Goal: Task Accomplishment & Management: Manage account settings

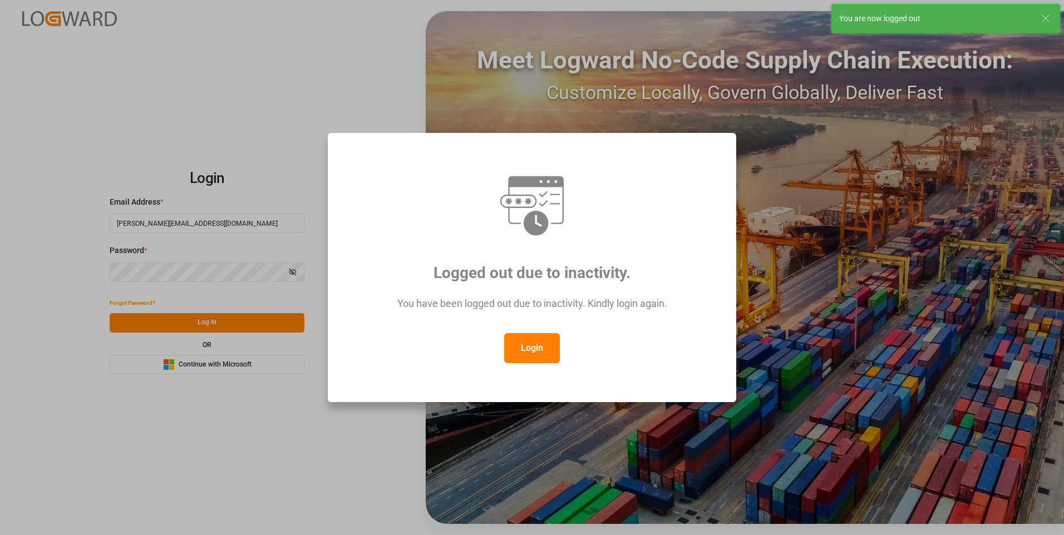
click at [349, 200] on div "Login" at bounding box center [531, 348] width 367 height 30
click at [349, 200] on button "Login" at bounding box center [532, 348] width 56 height 30
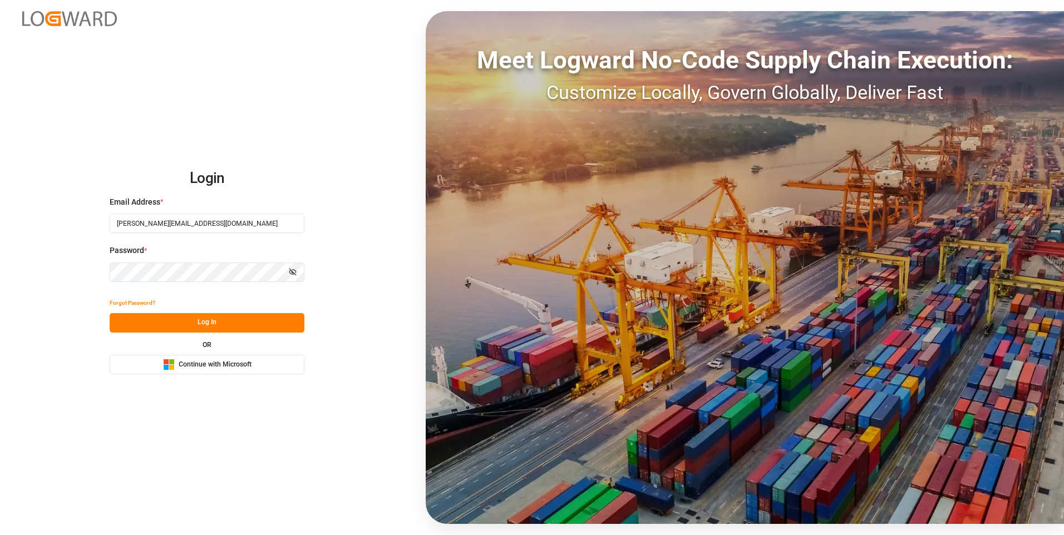
click at [199, 200] on div "Forgot Password? Log In OR Microsoft Logo Continue with Microsoft" at bounding box center [207, 334] width 195 height 81
click at [199, 200] on button "Log In" at bounding box center [207, 322] width 195 height 19
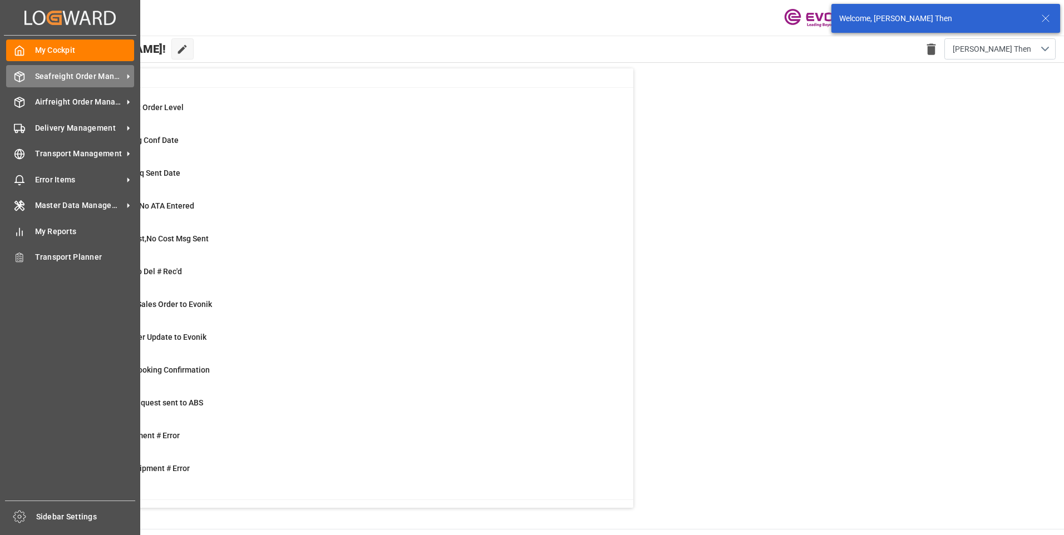
click at [73, 79] on span "Seafreight Order Management" at bounding box center [79, 77] width 88 height 12
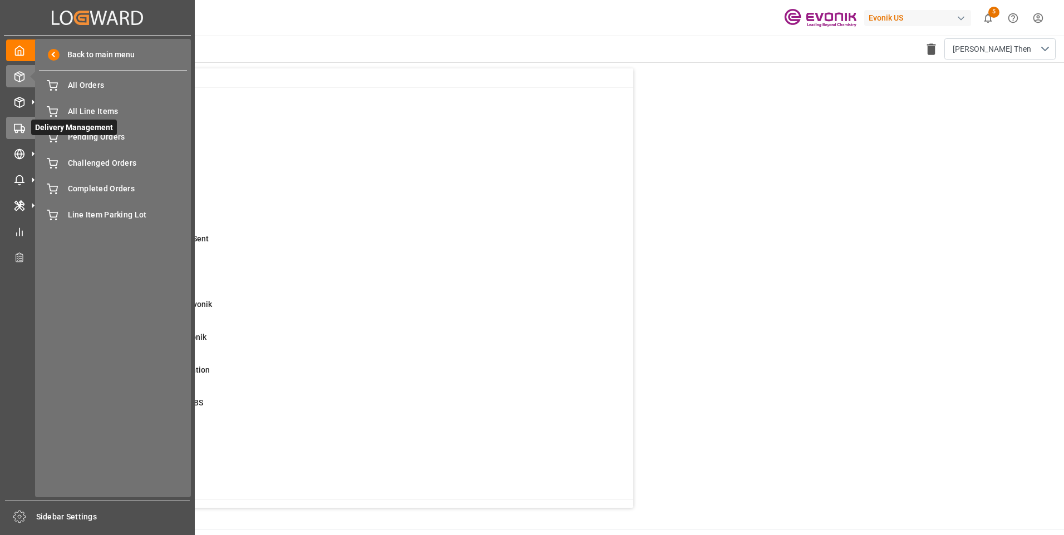
click at [28, 122] on icon at bounding box center [33, 128] width 12 height 12
click at [92, 81] on span "All Deliveries" at bounding box center [128, 86] width 120 height 12
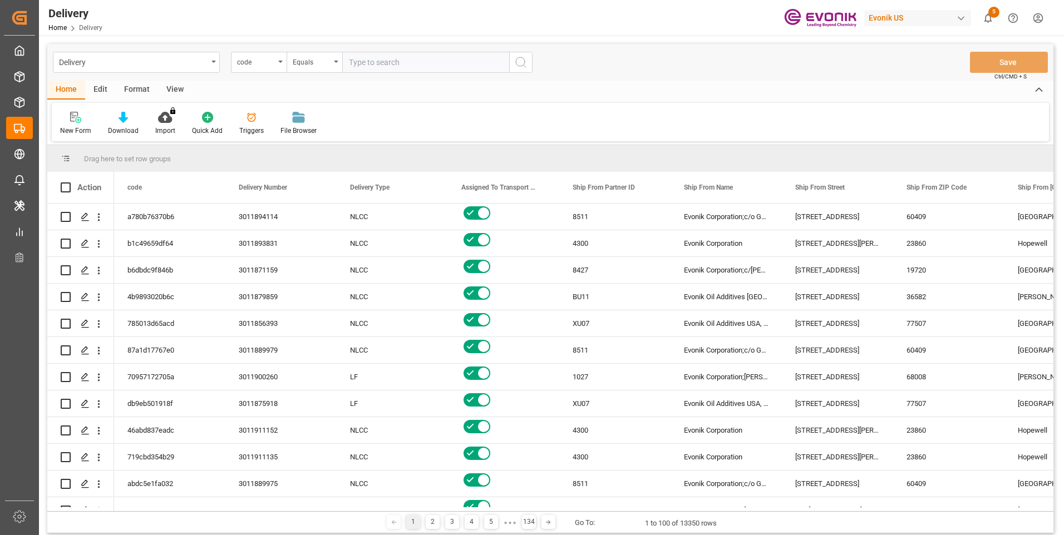
click at [170, 82] on div "View" at bounding box center [175, 90] width 34 height 19
click at [115, 125] on div "Standard Templates" at bounding box center [126, 123] width 72 height 24
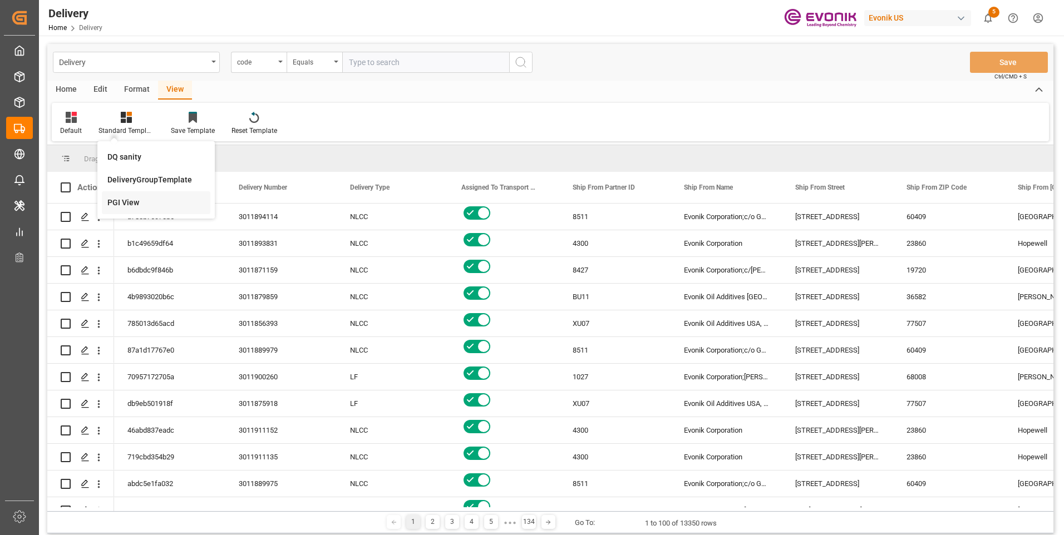
click at [128, 200] on div "PGI View" at bounding box center [155, 203] width 97 height 12
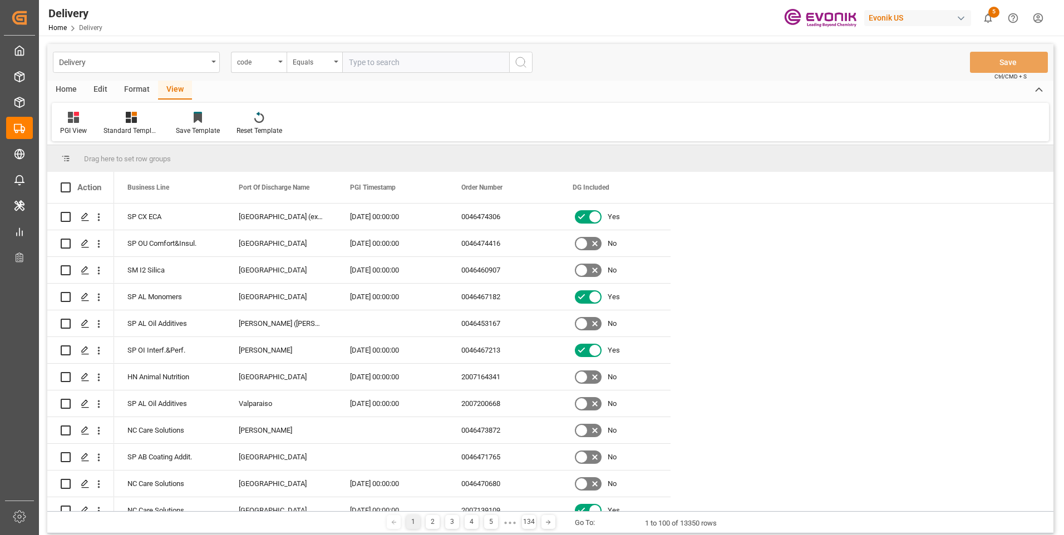
click at [63, 87] on div "Home" at bounding box center [66, 90] width 38 height 19
click at [271, 83] on div "Home Edit Format View" at bounding box center [550, 90] width 1006 height 19
click at [179, 82] on div "View" at bounding box center [175, 90] width 34 height 19
click at [80, 127] on div "PGI View" at bounding box center [73, 131] width 27 height 10
click at [349, 92] on div "Home Edit Format View" at bounding box center [550, 90] width 1006 height 19
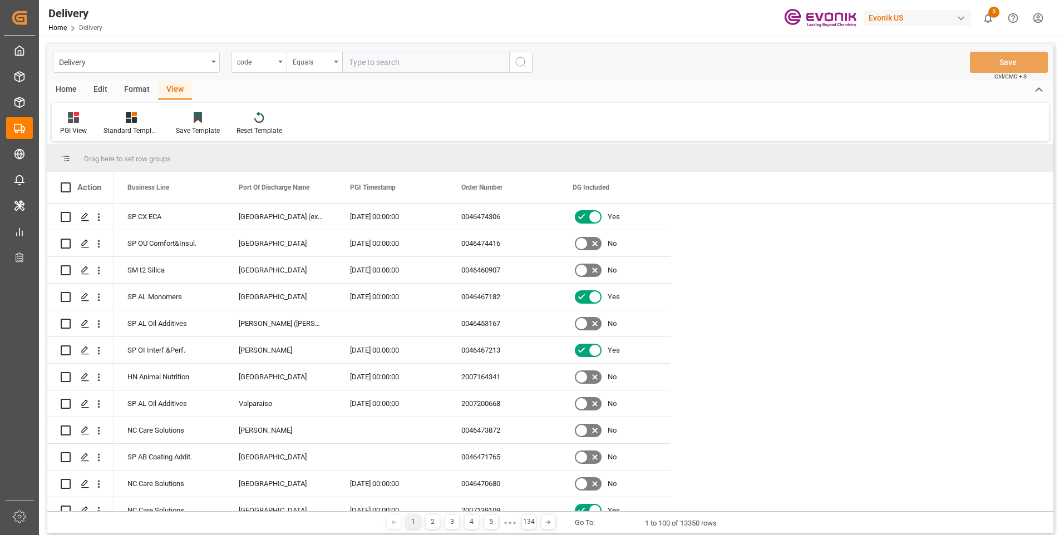
click at [255, 86] on div "Home Edit Format View" at bounding box center [550, 90] width 1006 height 19
click at [275, 60] on div "code" at bounding box center [259, 62] width 56 height 21
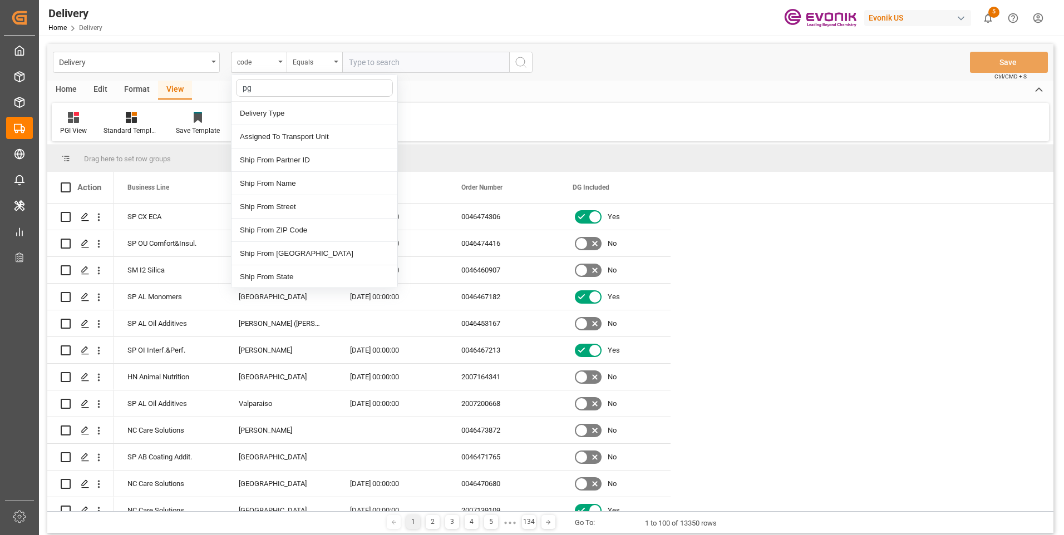
type input "pgi"
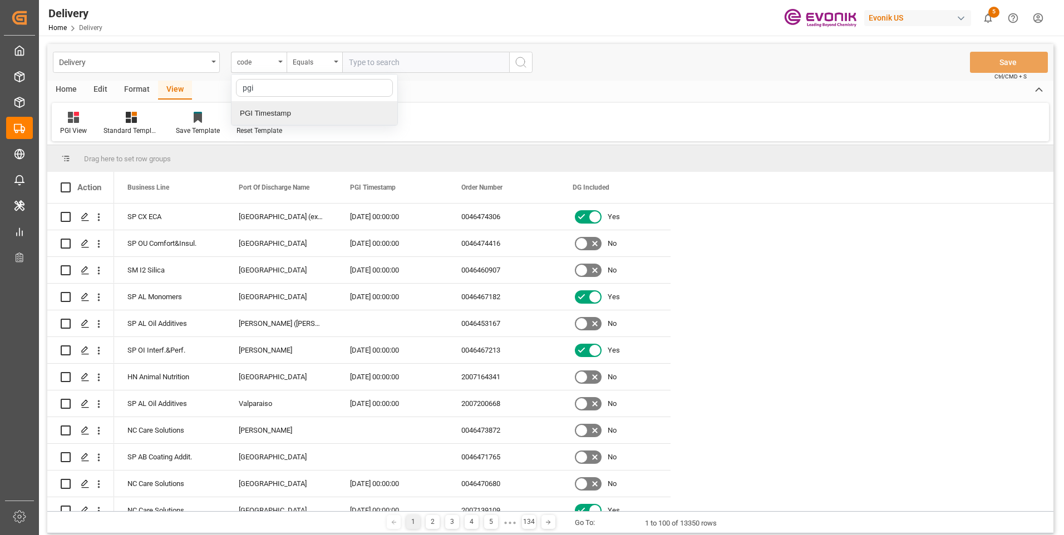
click at [266, 116] on div "PGI Timestamp" at bounding box center [314, 113] width 166 height 23
click at [349, 57] on input "text" at bounding box center [425, 62] width 167 height 21
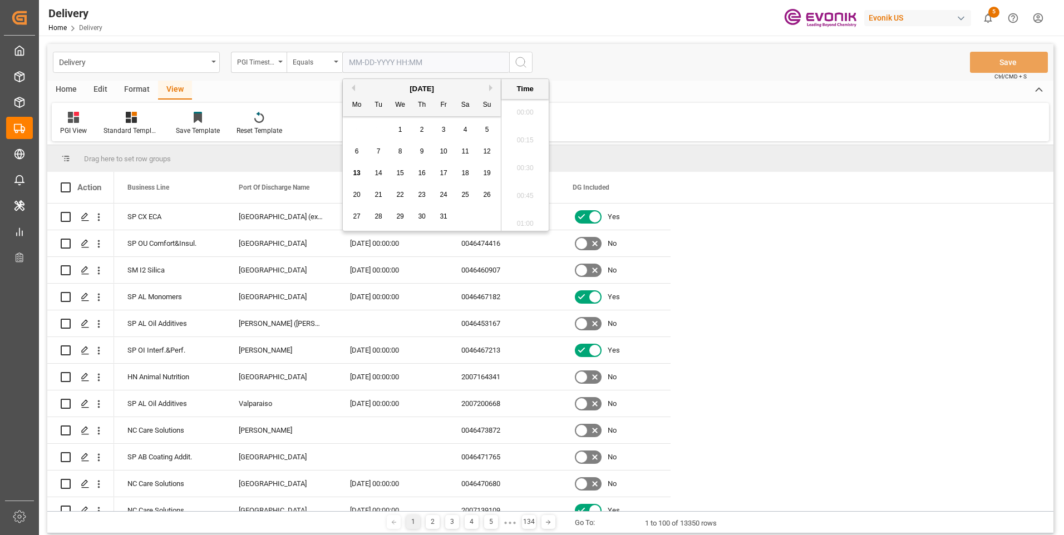
scroll to position [1283, 0]
click at [326, 62] on div "Equals" at bounding box center [312, 61] width 38 height 13
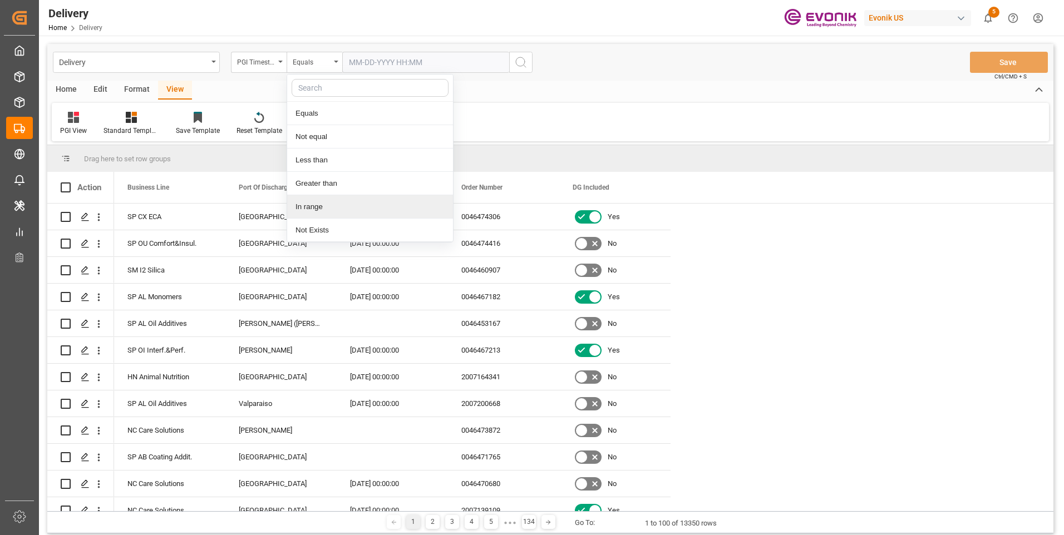
click at [310, 200] on div "In range" at bounding box center [370, 206] width 166 height 23
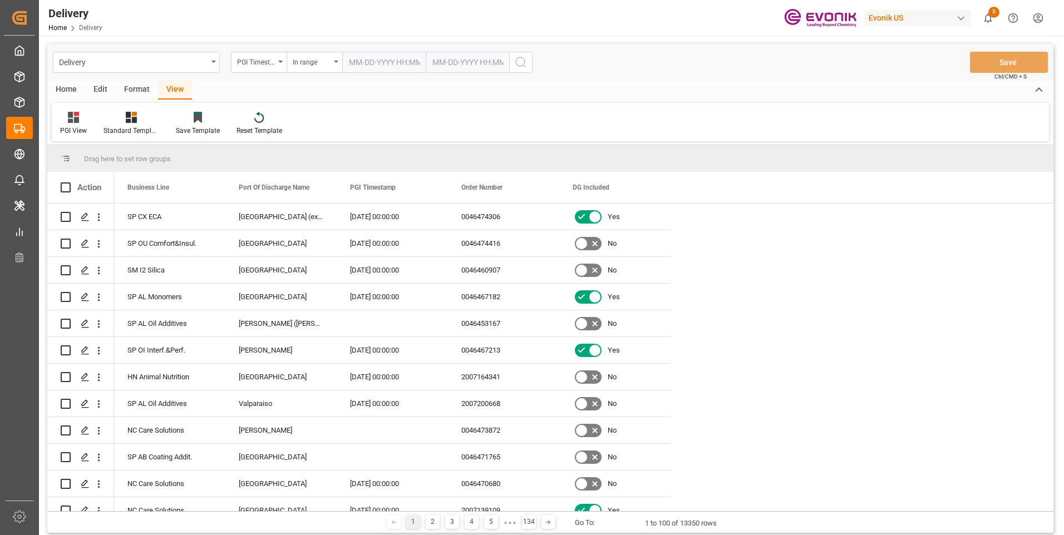
click at [349, 66] on input "text" at bounding box center [383, 62] width 83 height 21
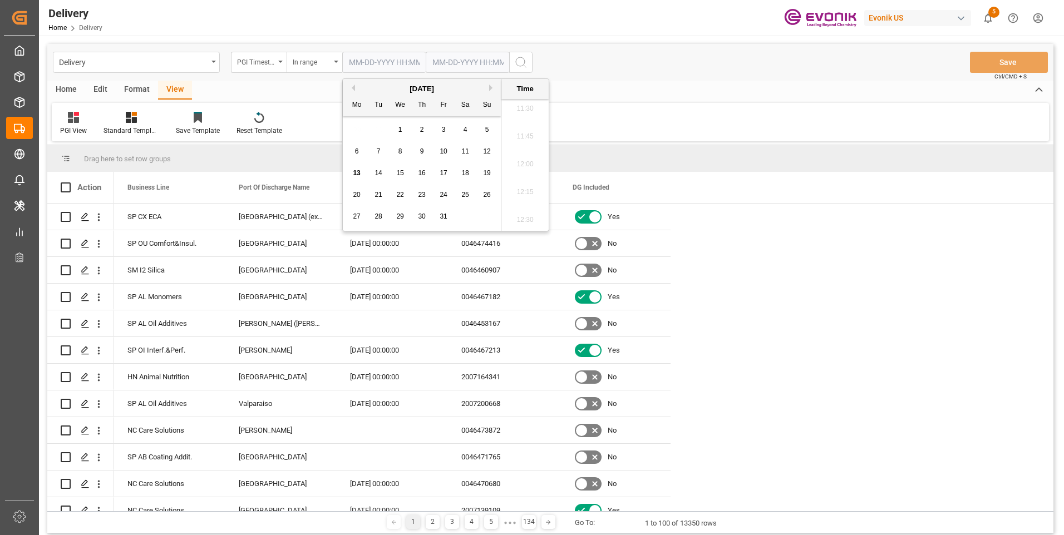
click at [349, 152] on span "10" at bounding box center [443, 151] width 7 height 8
click at [349, 165] on li "07:30" at bounding box center [524, 165] width 47 height 28
type input "10-10-2025 07:30"
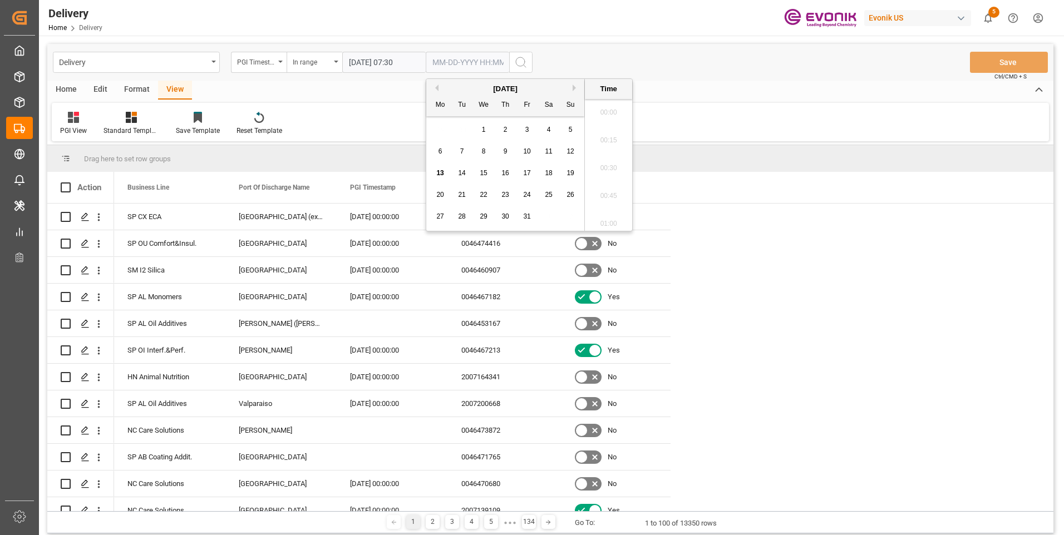
click at [349, 63] on input "text" at bounding box center [467, 62] width 83 height 21
click at [349, 171] on span "13" at bounding box center [439, 173] width 7 height 8
click at [349, 168] on li "12:00" at bounding box center [608, 165] width 47 height 28
type input "10-13-2025 12:00"
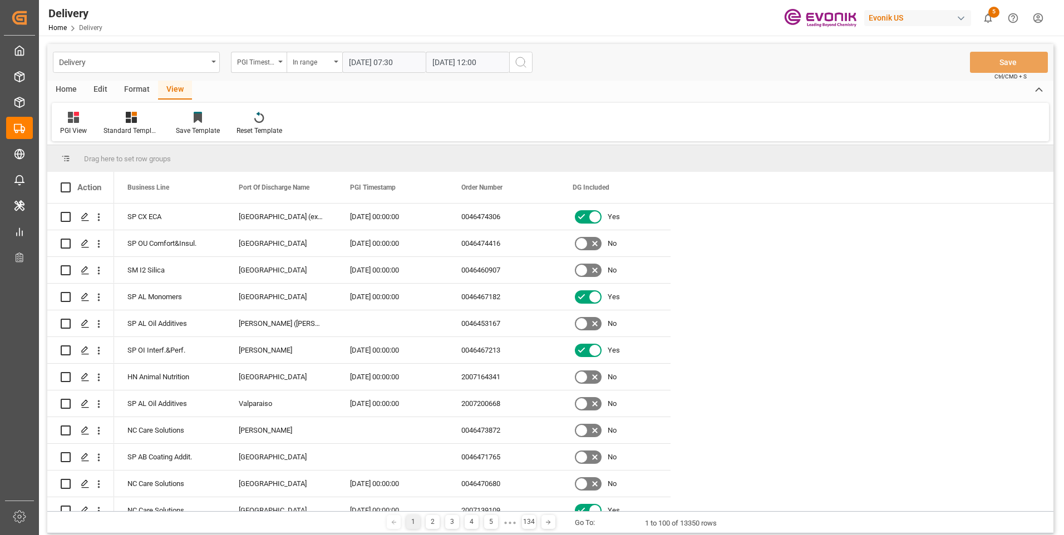
click at [349, 62] on icon "search button" at bounding box center [520, 62] width 13 height 13
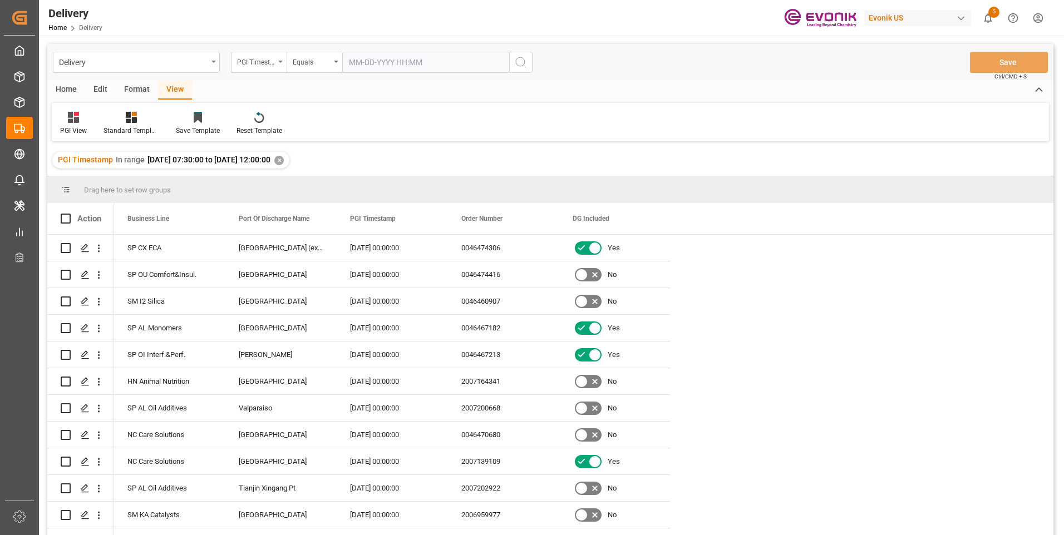
click at [177, 90] on div "View" at bounding box center [175, 90] width 34 height 19
click at [166, 90] on div "View" at bounding box center [175, 90] width 34 height 19
click at [59, 87] on div "Home" at bounding box center [66, 90] width 38 height 19
click at [120, 128] on div "Download" at bounding box center [123, 131] width 31 height 10
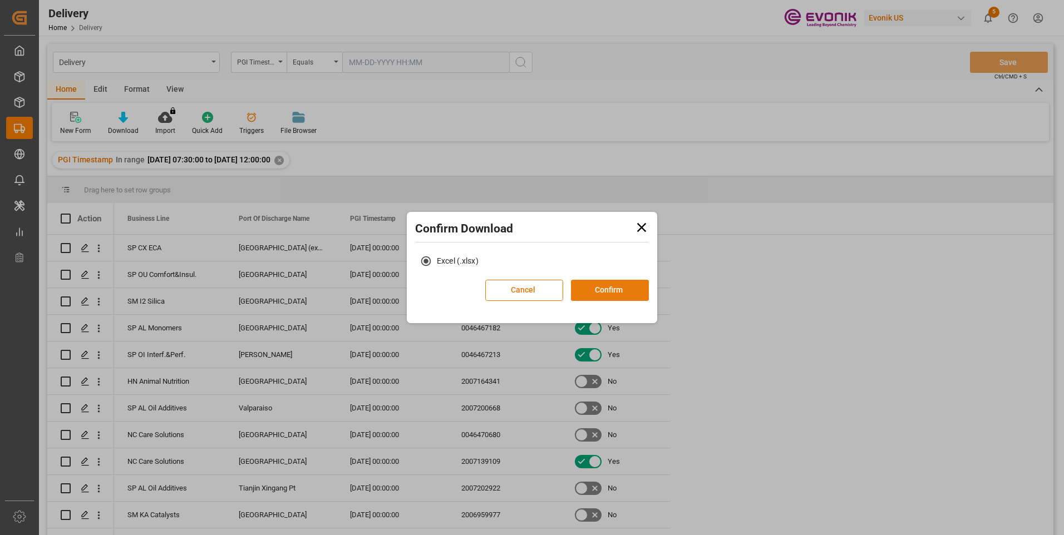
click at [349, 200] on button "Confirm" at bounding box center [610, 290] width 78 height 21
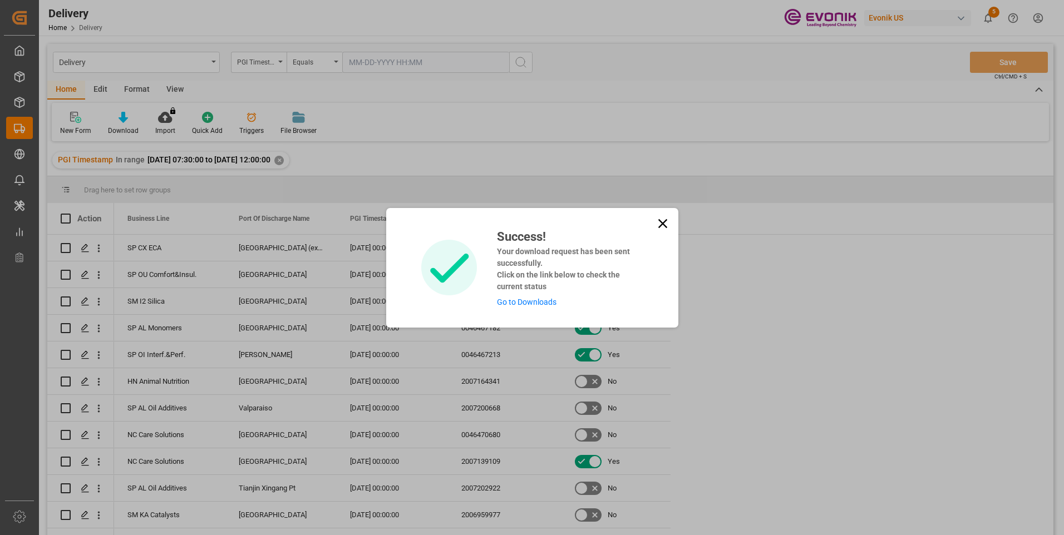
click at [349, 200] on link "Go to Downloads" at bounding box center [527, 302] width 60 height 9
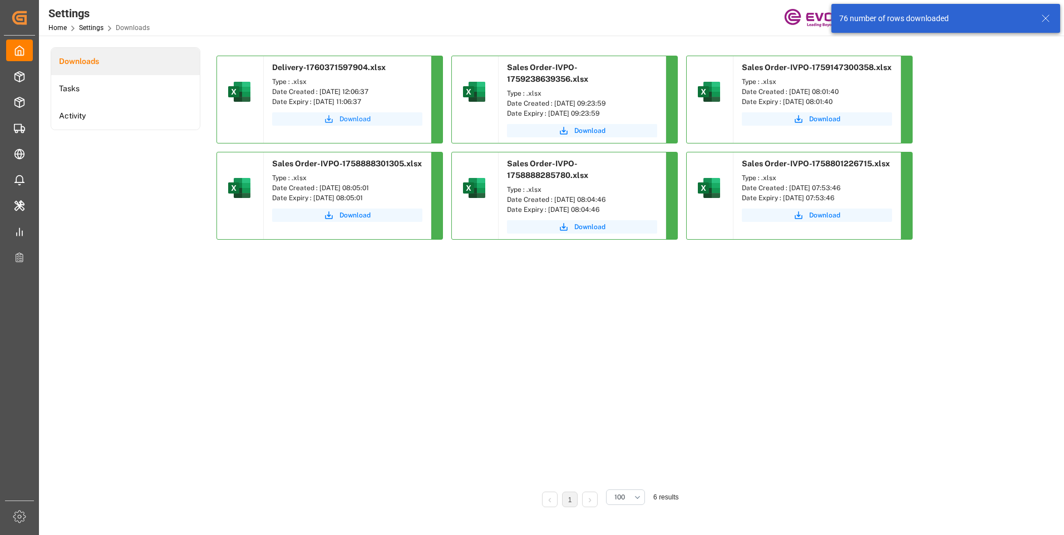
click at [347, 118] on span "Download" at bounding box center [354, 119] width 31 height 10
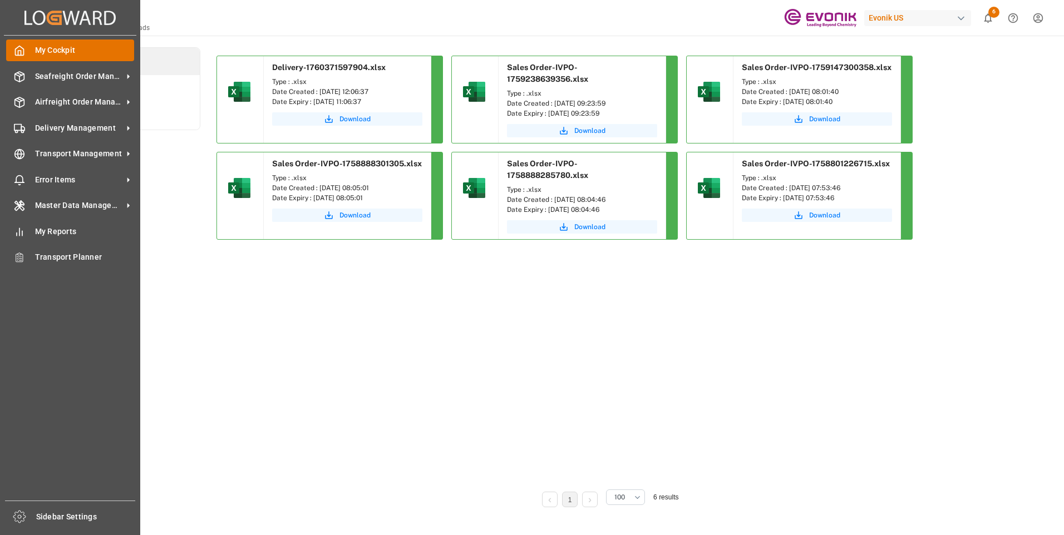
click at [14, 49] on div at bounding box center [15, 51] width 19 height 12
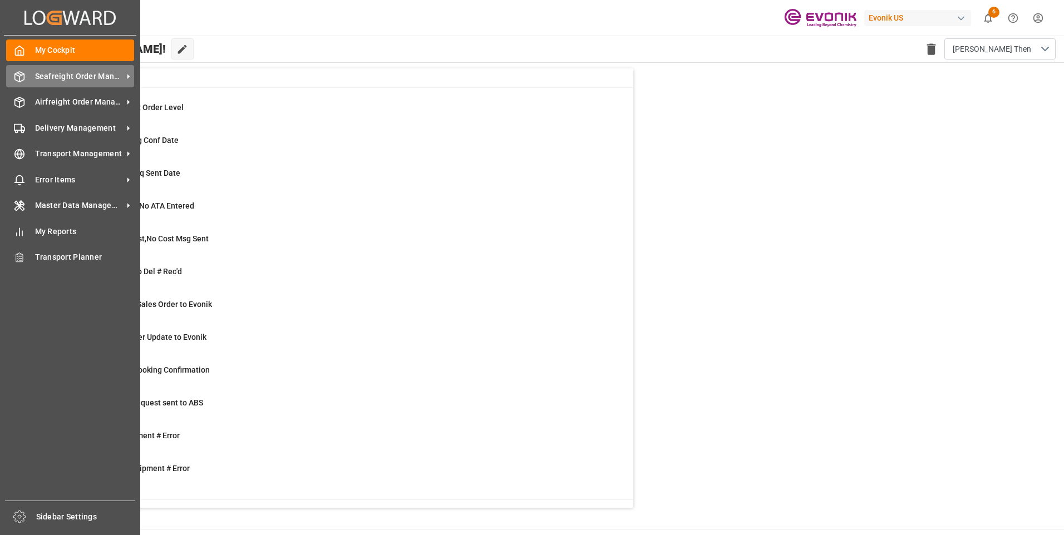
click at [54, 75] on span "Seafreight Order Management" at bounding box center [79, 77] width 88 height 12
click at [70, 77] on span "Seafreight Order Management" at bounding box center [79, 77] width 88 height 12
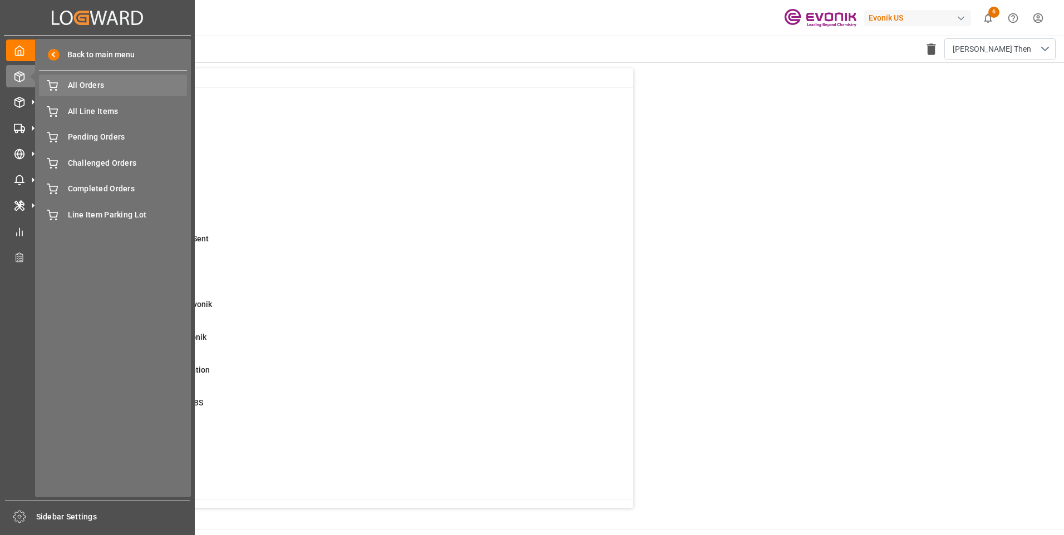
click at [88, 87] on span "All Orders" at bounding box center [128, 86] width 120 height 12
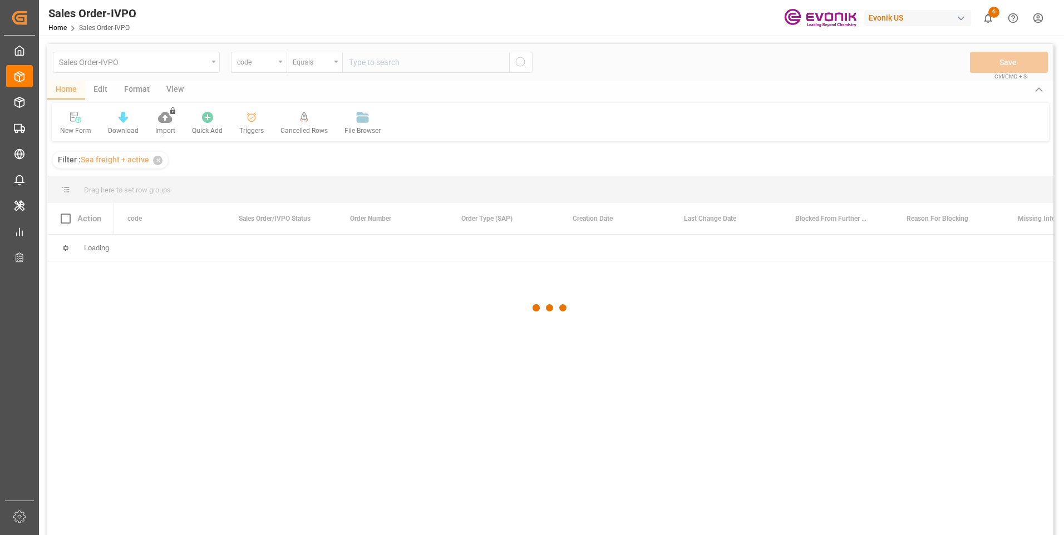
click at [403, 64] on div at bounding box center [550, 308] width 1006 height 529
click at [390, 63] on div at bounding box center [550, 308] width 1006 height 529
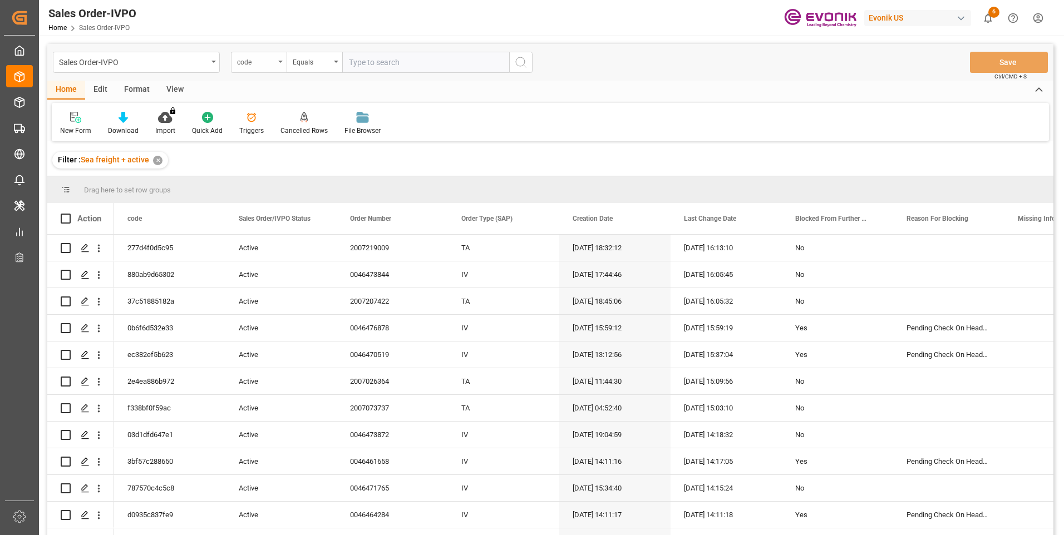
click at [253, 63] on div "code" at bounding box center [256, 61] width 38 height 13
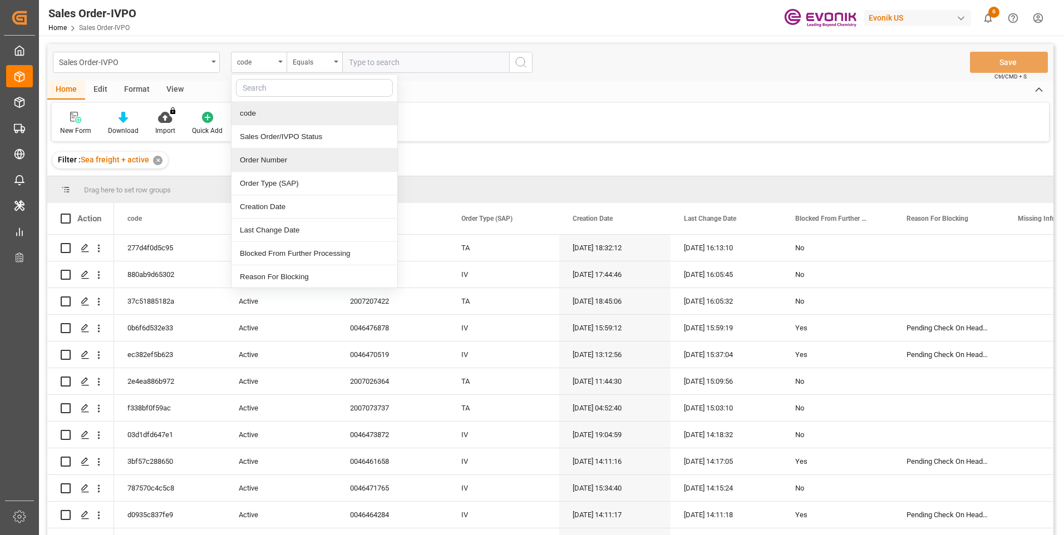
click at [270, 160] on div "Order Number" at bounding box center [314, 160] width 166 height 23
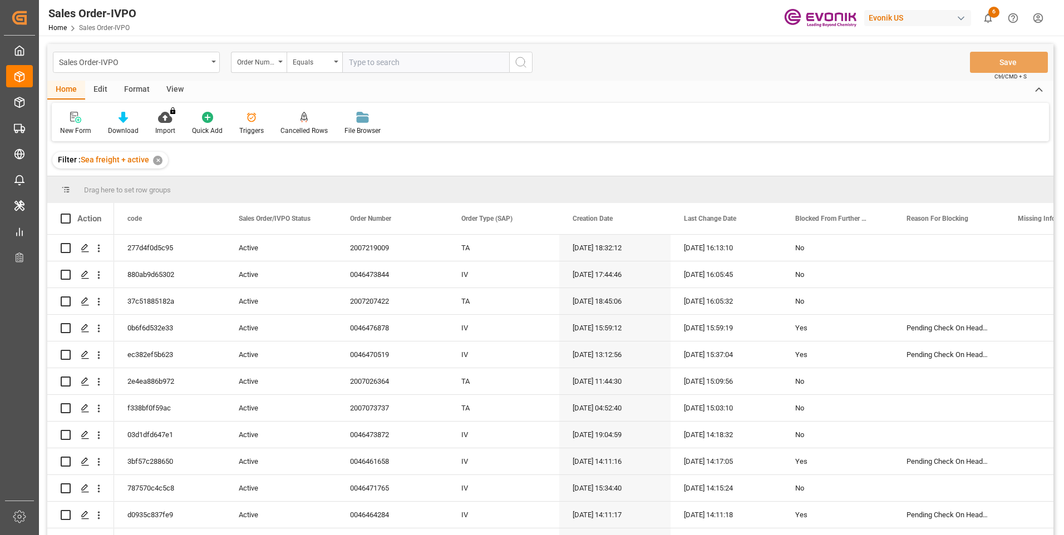
click at [433, 58] on input "text" at bounding box center [425, 62] width 167 height 21
paste input "0046472967"
type input "0046472967"
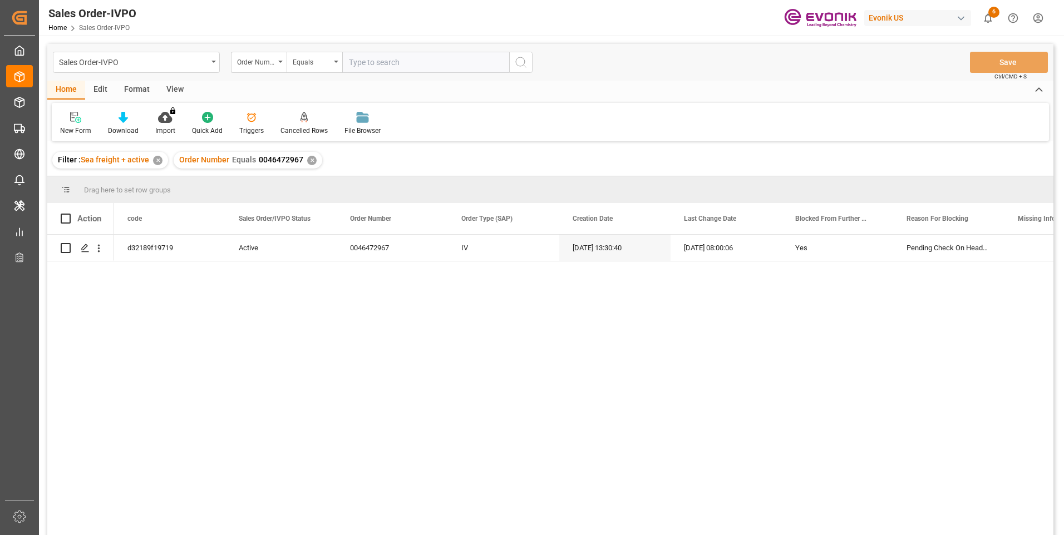
click at [391, 64] on input "text" at bounding box center [425, 62] width 167 height 21
click at [308, 161] on div "✕" at bounding box center [311, 160] width 9 height 9
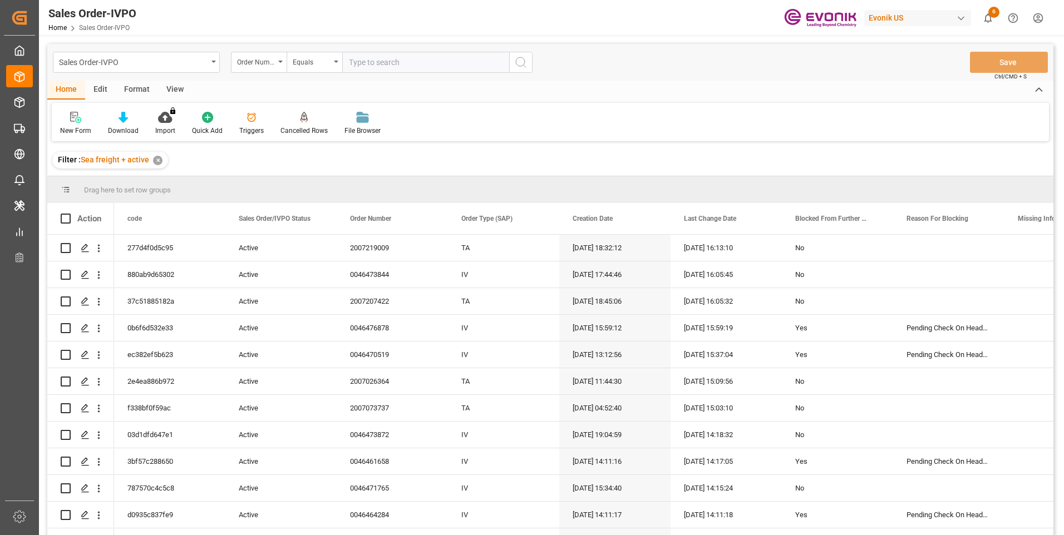
click at [377, 63] on input "text" at bounding box center [425, 62] width 167 height 21
paste input "0046472967"
type input "0046472967"
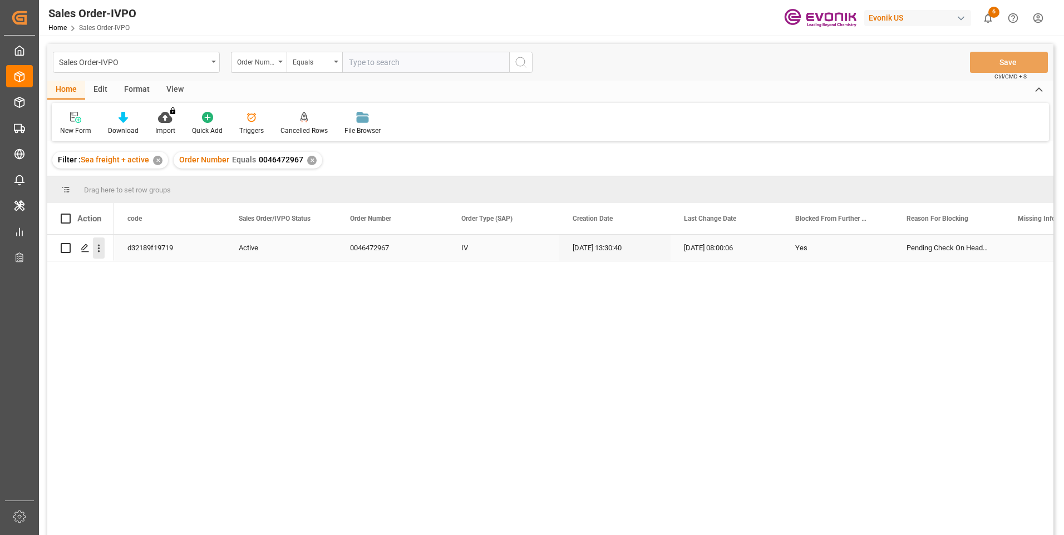
click at [98, 250] on icon "open menu" at bounding box center [99, 249] width 12 height 12
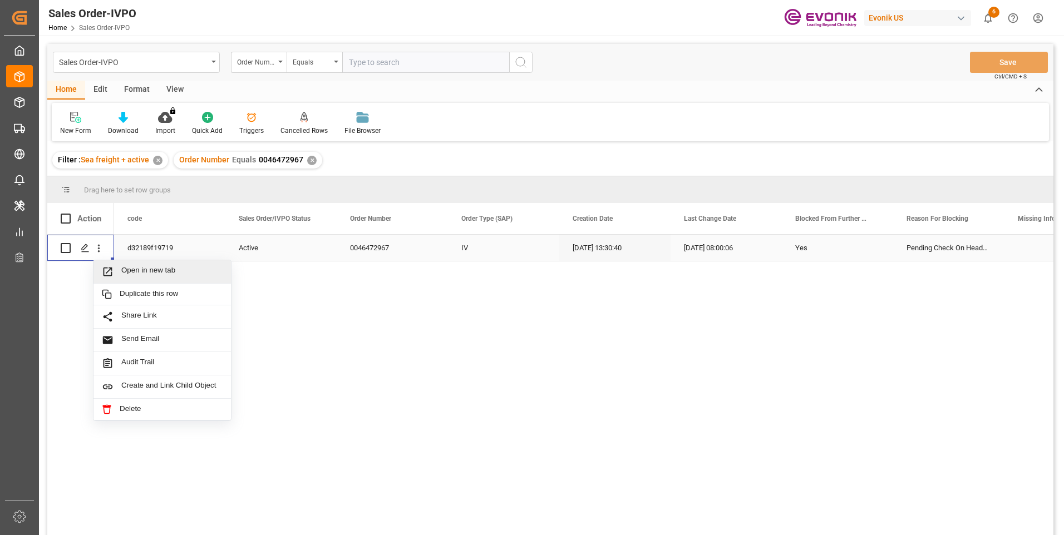
click at [132, 267] on span "Open in new tab" at bounding box center [171, 272] width 101 height 12
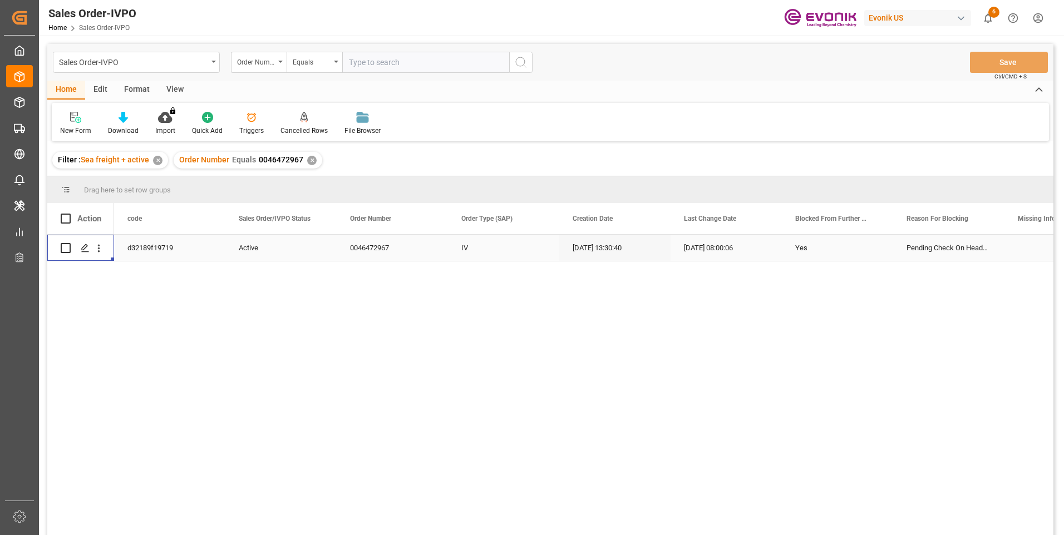
click at [383, 65] on input "text" at bounding box center [425, 62] width 167 height 21
paste input "2007026364"
type input "2007026364"
click at [525, 65] on icon "search button" at bounding box center [520, 62] width 13 height 13
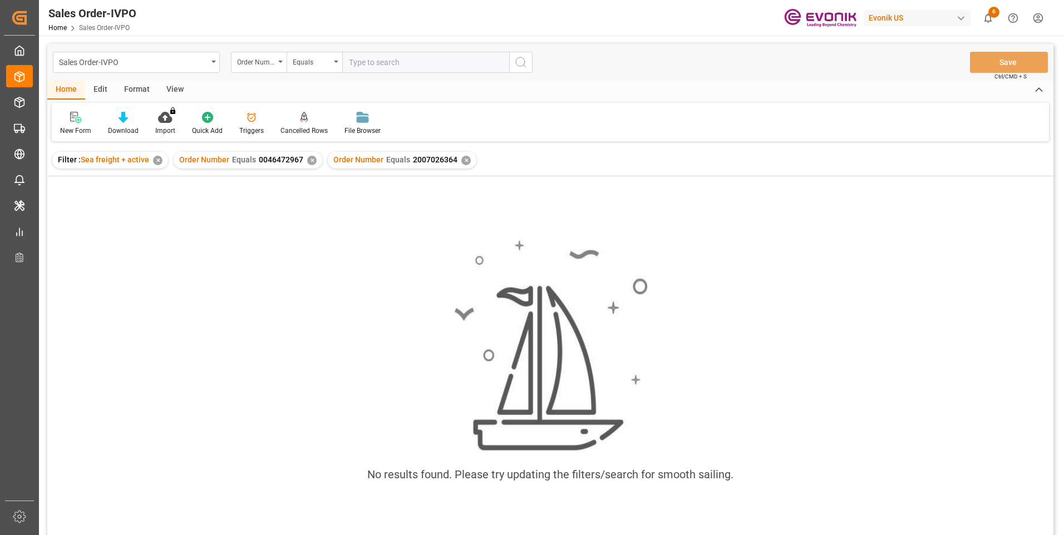
click at [310, 162] on div "✕" at bounding box center [311, 160] width 9 height 9
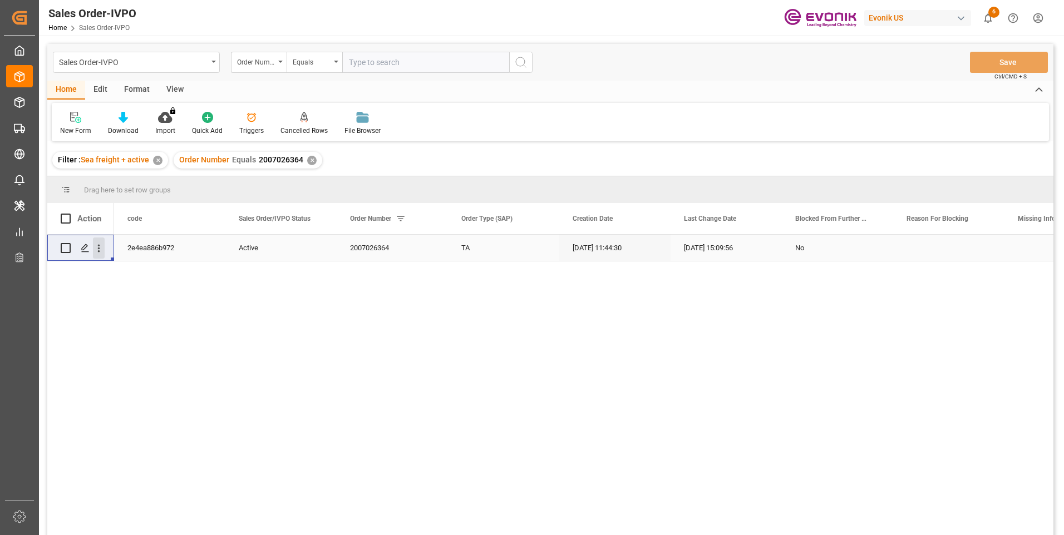
click at [99, 248] on icon "open menu" at bounding box center [99, 249] width 12 height 12
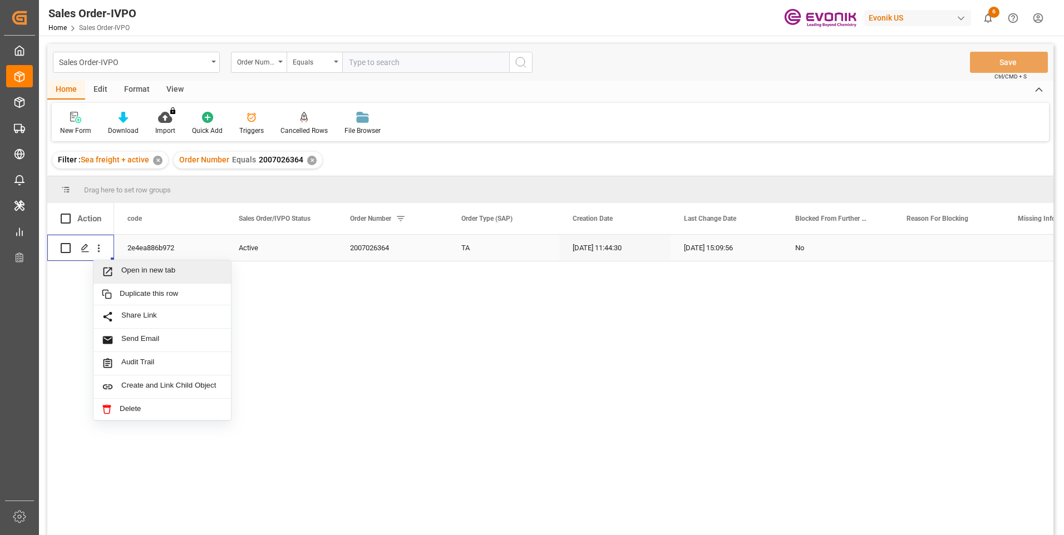
click at [141, 269] on span "Open in new tab" at bounding box center [171, 272] width 101 height 12
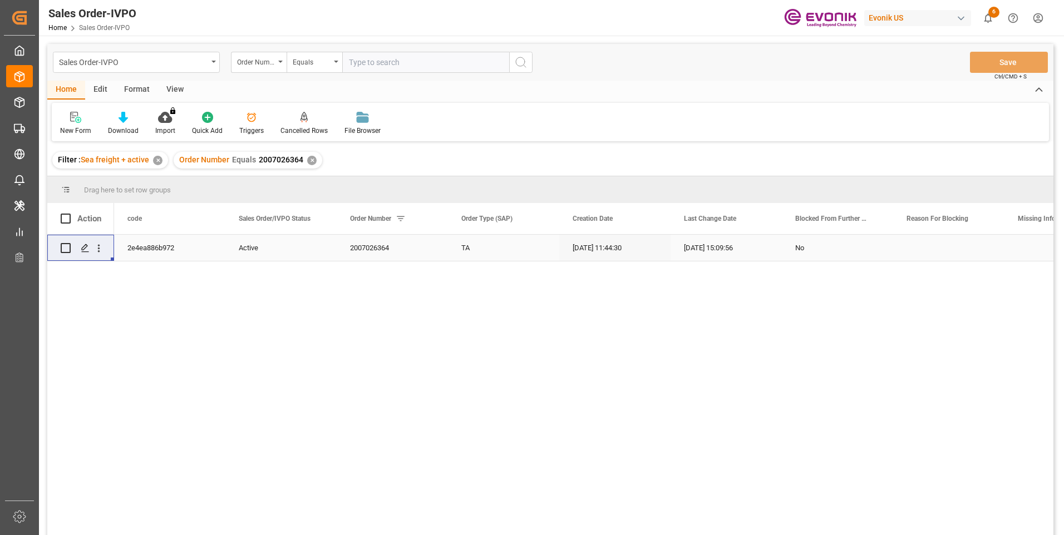
click at [379, 60] on input "text" at bounding box center [425, 62] width 167 height 21
paste input "0046472218"
type input "0046472218"
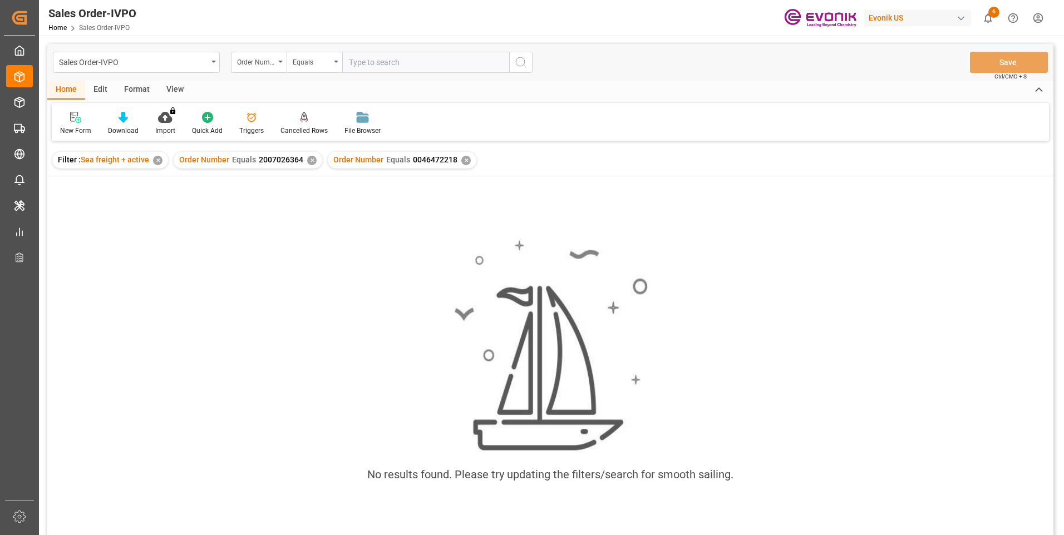
click at [303, 165] on div "Order Number Equals 2007026364 ✕" at bounding box center [248, 160] width 149 height 17
click at [309, 157] on div "✕" at bounding box center [311, 160] width 9 height 9
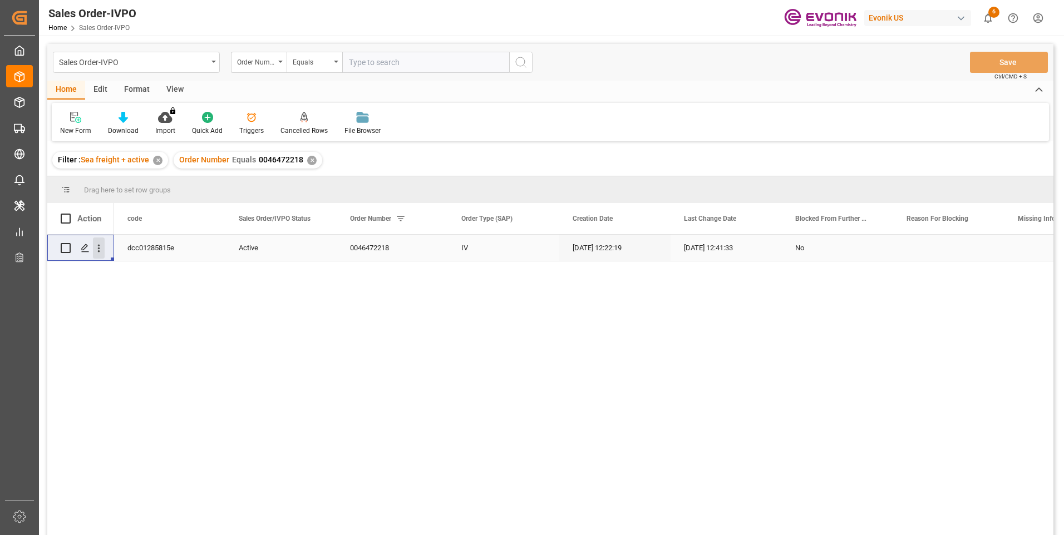
click at [101, 247] on icon "open menu" at bounding box center [99, 249] width 12 height 12
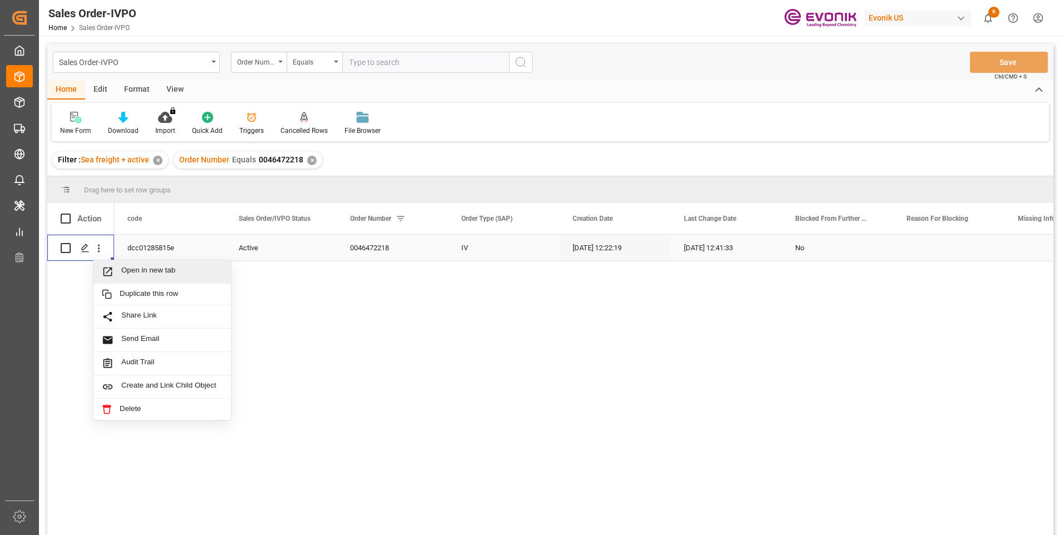
click at [121, 268] on span "Open in new tab" at bounding box center [171, 272] width 101 height 12
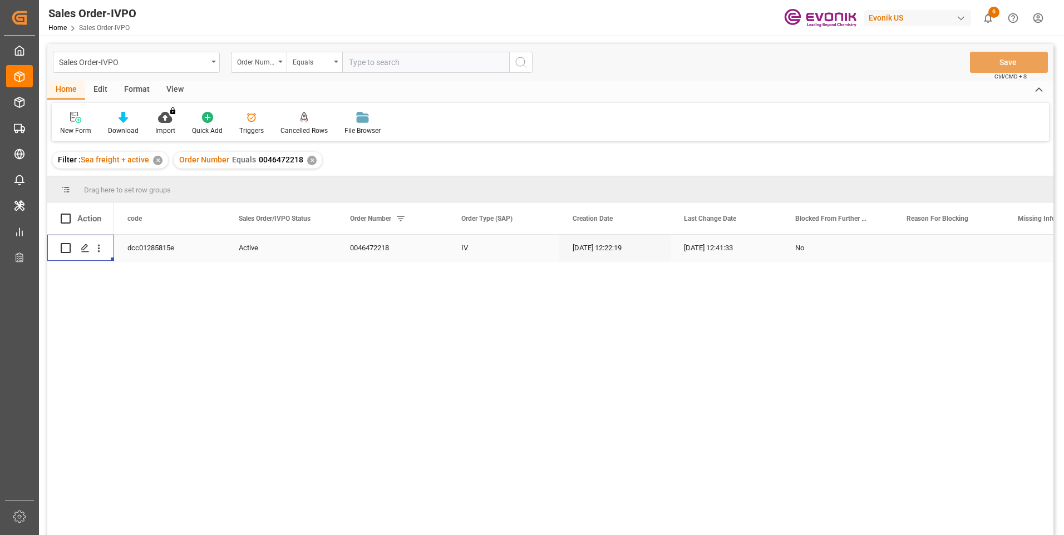
click at [379, 65] on input "text" at bounding box center [425, 62] width 167 height 21
paste input "2007092079"
type input "2007092079"
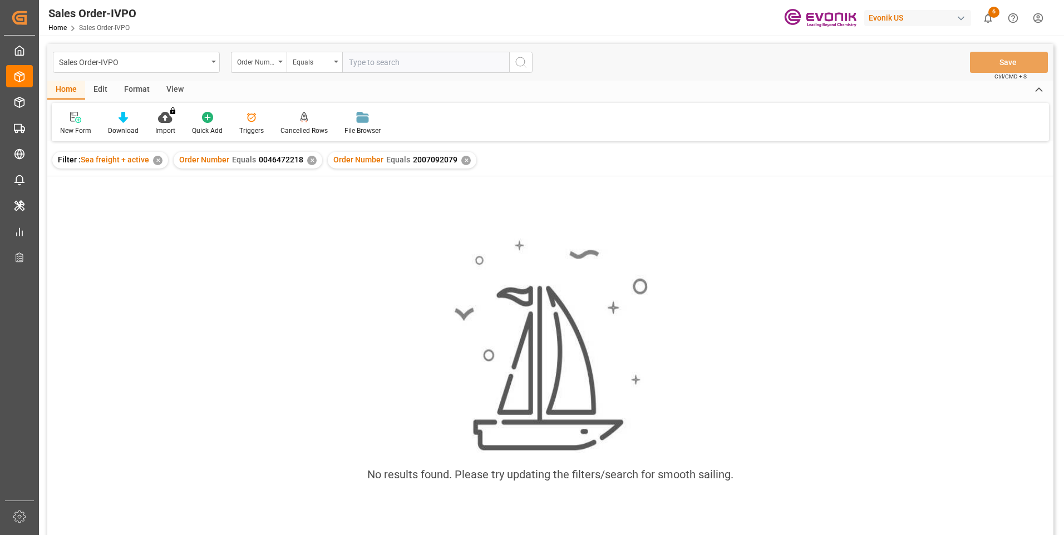
click at [308, 160] on div "✕" at bounding box center [311, 160] width 9 height 9
click at [161, 158] on div "✕" at bounding box center [157, 160] width 9 height 9
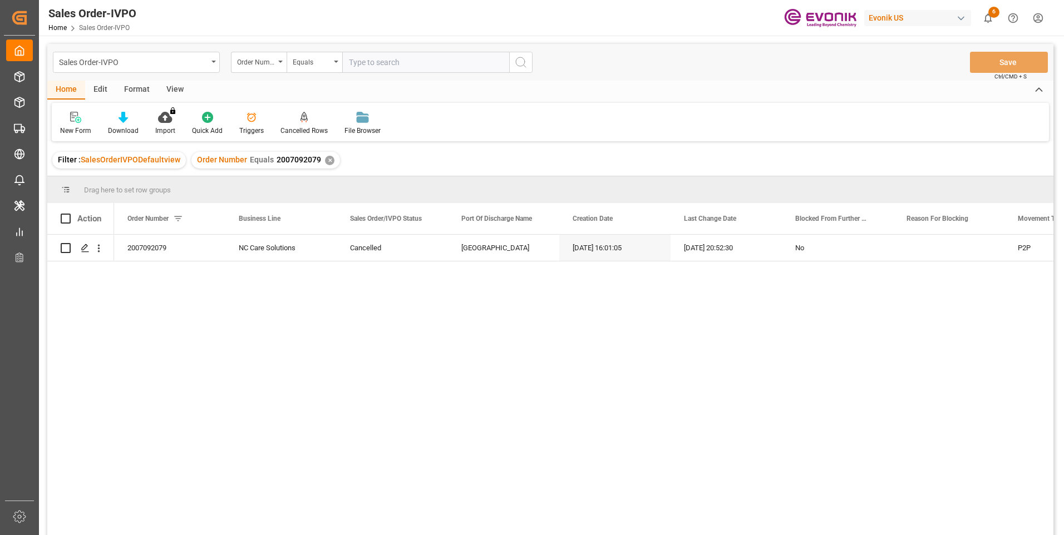
click at [409, 60] on input "text" at bounding box center [425, 62] width 167 height 21
click at [411, 59] on input "text" at bounding box center [425, 62] width 167 height 21
paste input "0046470538"
type input "0046470538"
click at [517, 66] on icon "search button" at bounding box center [520, 62] width 13 height 13
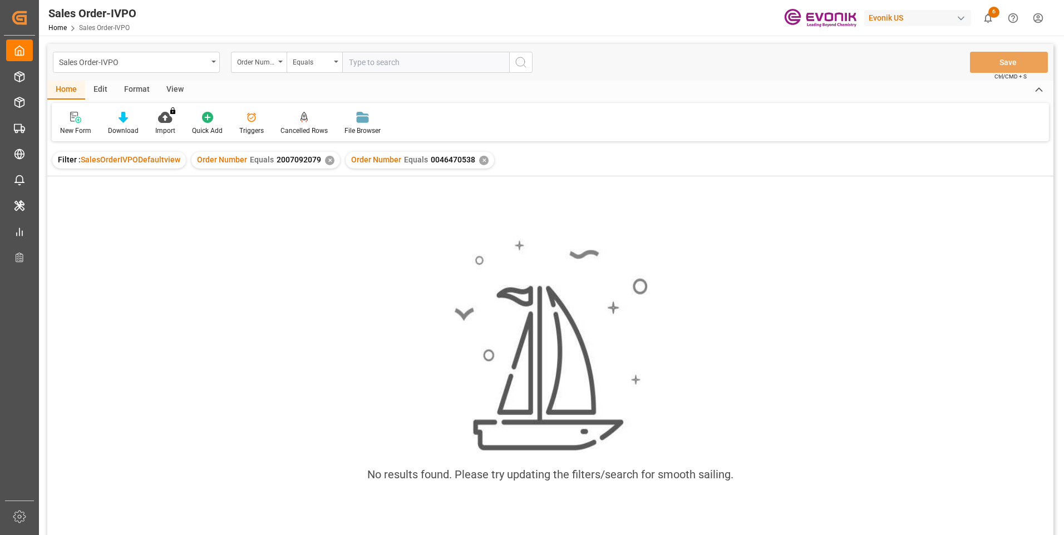
click at [325, 162] on div "✕" at bounding box center [329, 160] width 9 height 9
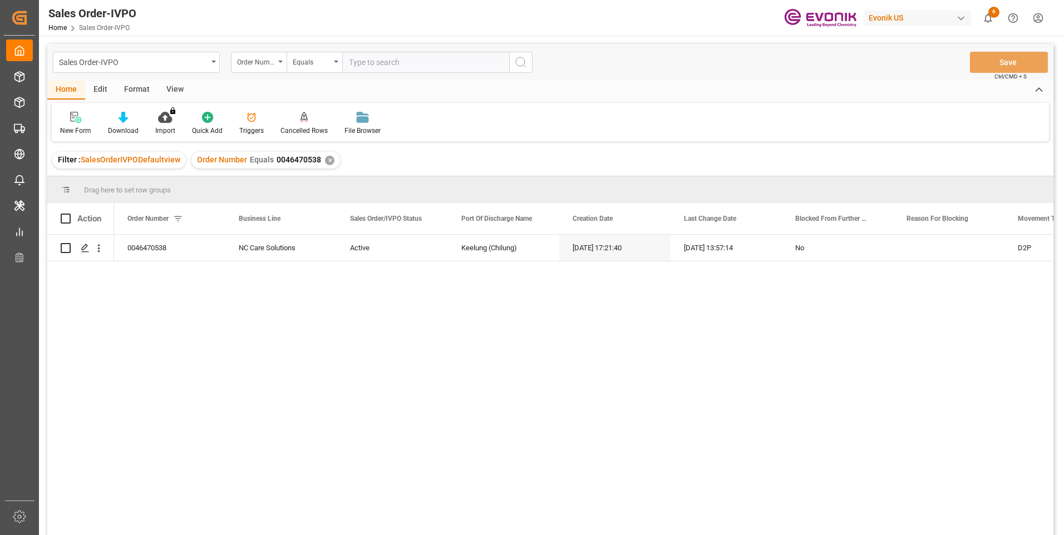
click at [457, 66] on input "text" at bounding box center [425, 62] width 167 height 21
paste input "0046473656"
type input "0046473656"
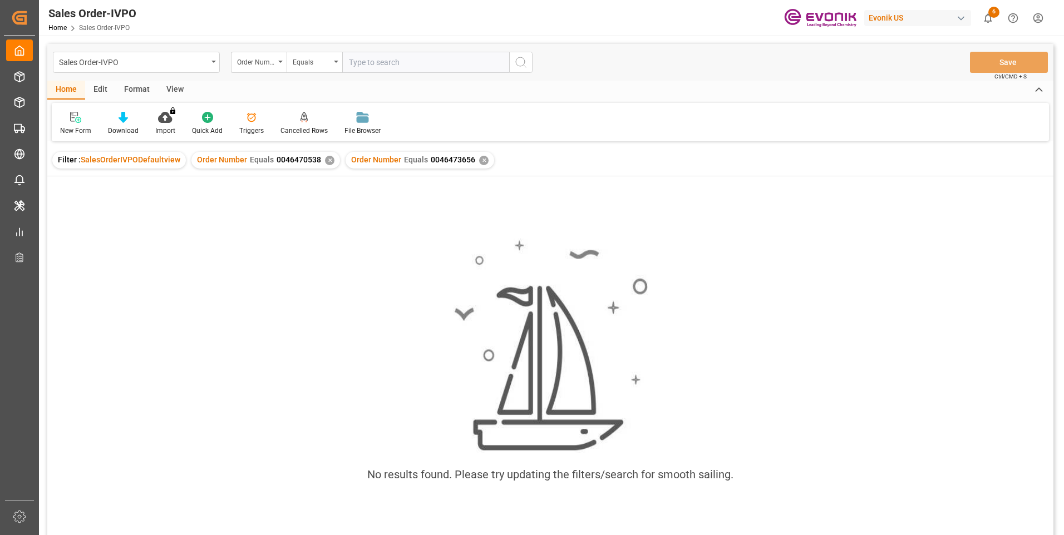
click at [325, 161] on div "✕" at bounding box center [329, 160] width 9 height 9
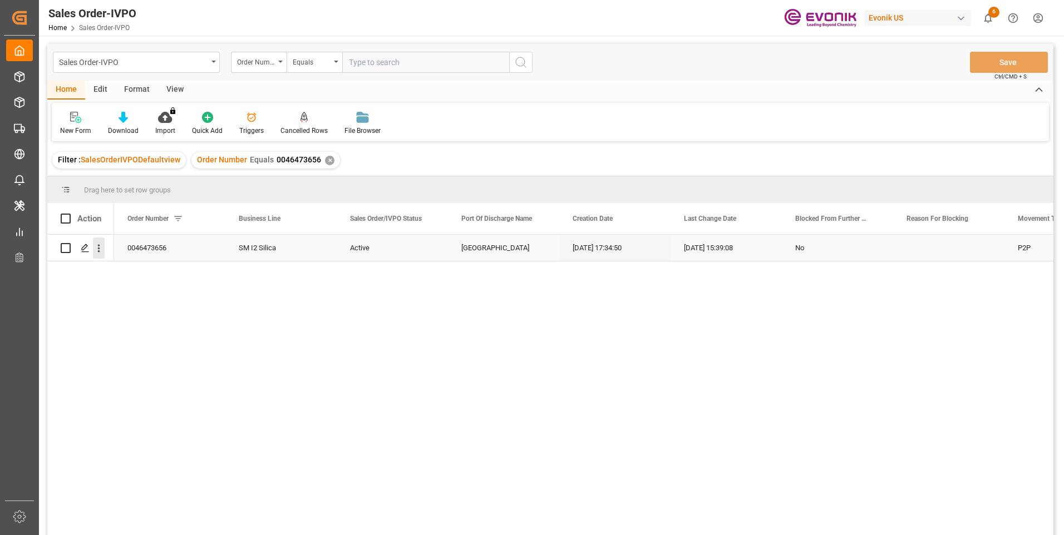
click at [98, 245] on icon "open menu" at bounding box center [99, 249] width 2 height 8
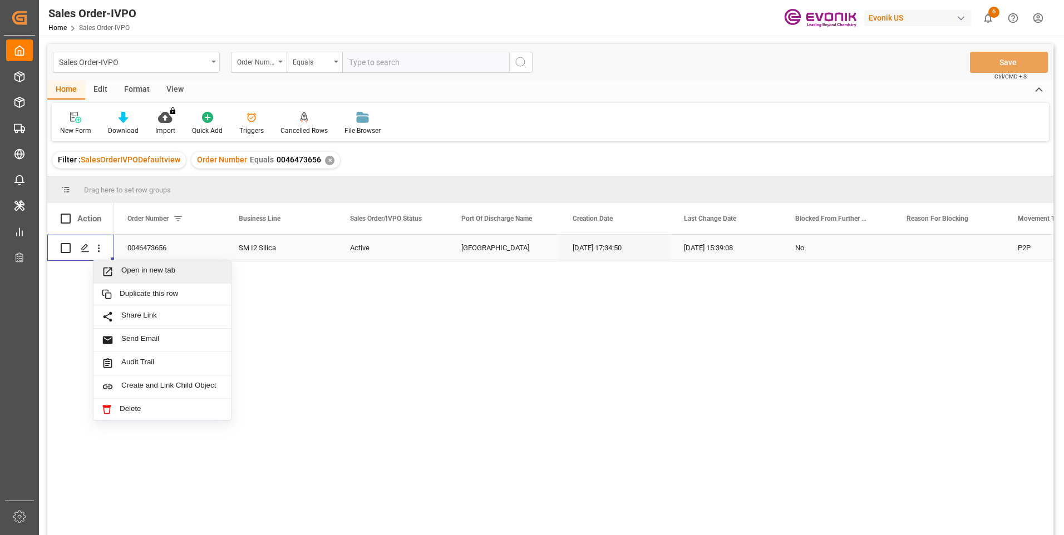
click at [134, 265] on div "Open in new tab" at bounding box center [161, 271] width 137 height 23
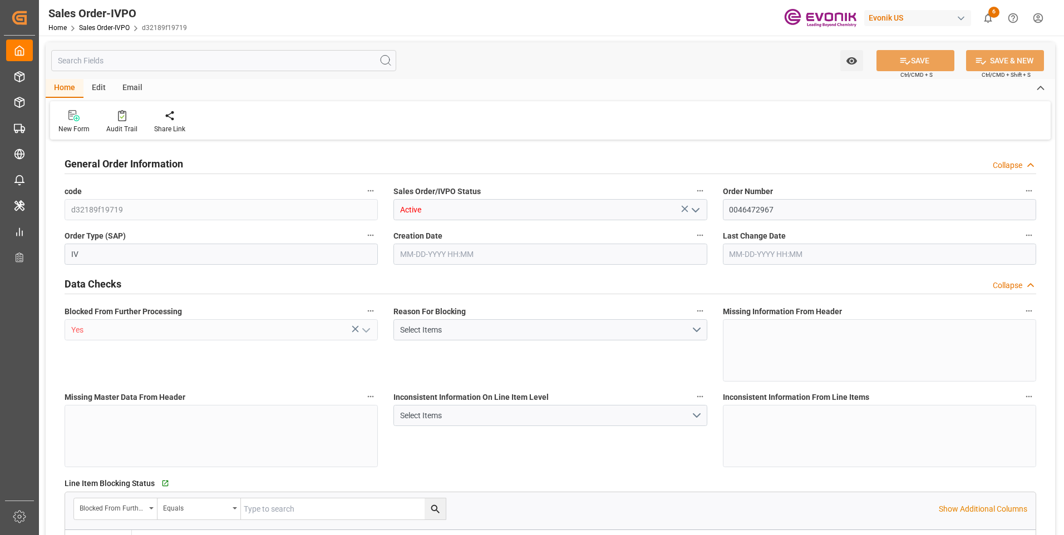
type input "TWKEL"
type input "0"
type input "1"
type input "872.8"
type input "4.9904"
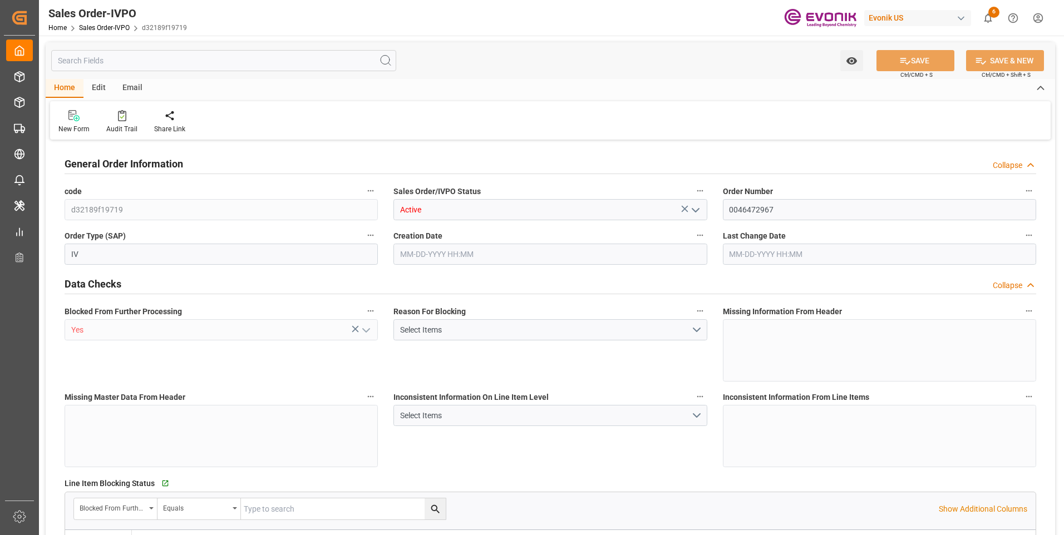
type input "0"
type input "09-23-2025 13:30"
type input "10-10-2025 08:00"
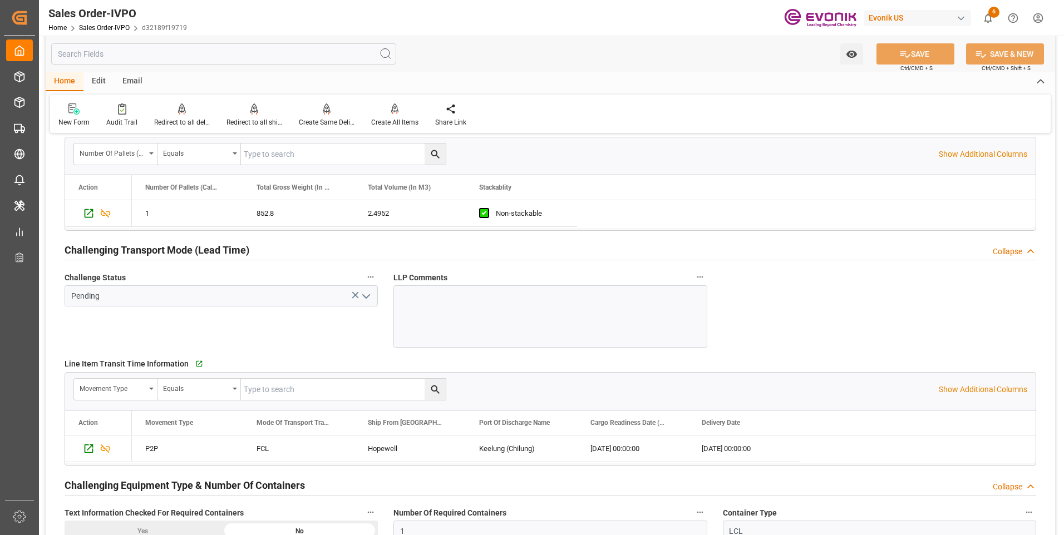
scroll to position [1613, 0]
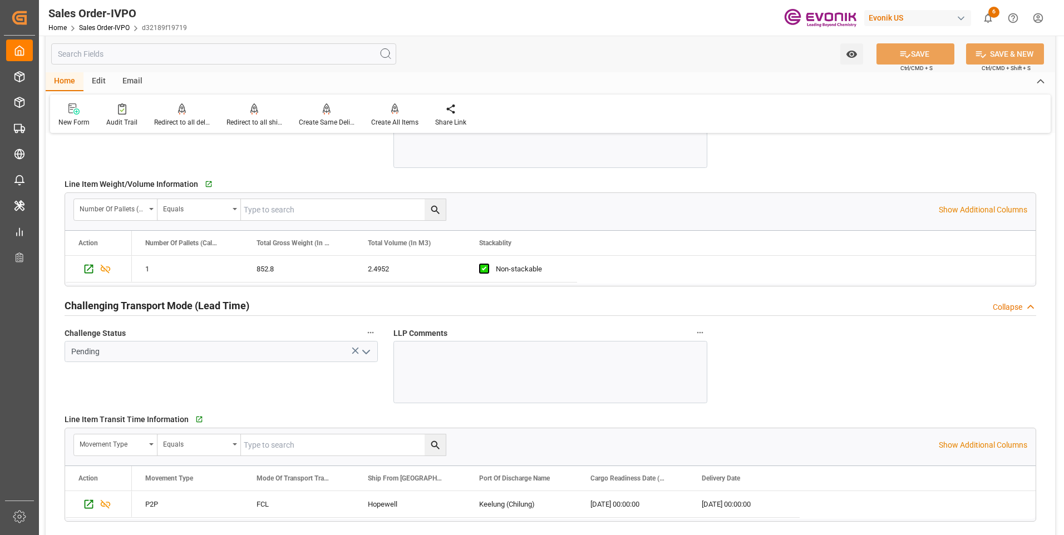
click at [100, 51] on input "text" at bounding box center [223, 53] width 345 height 21
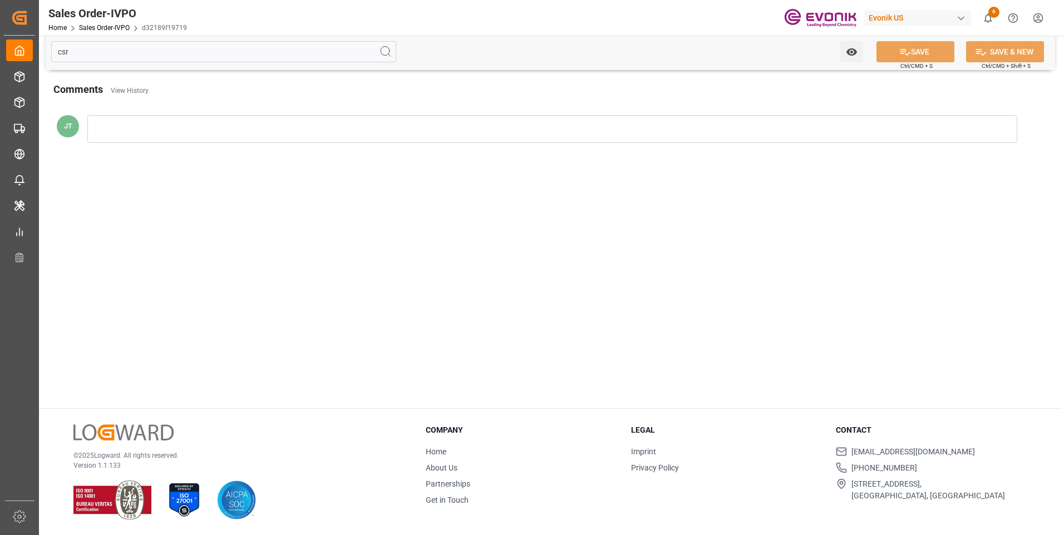
scroll to position [0, 0]
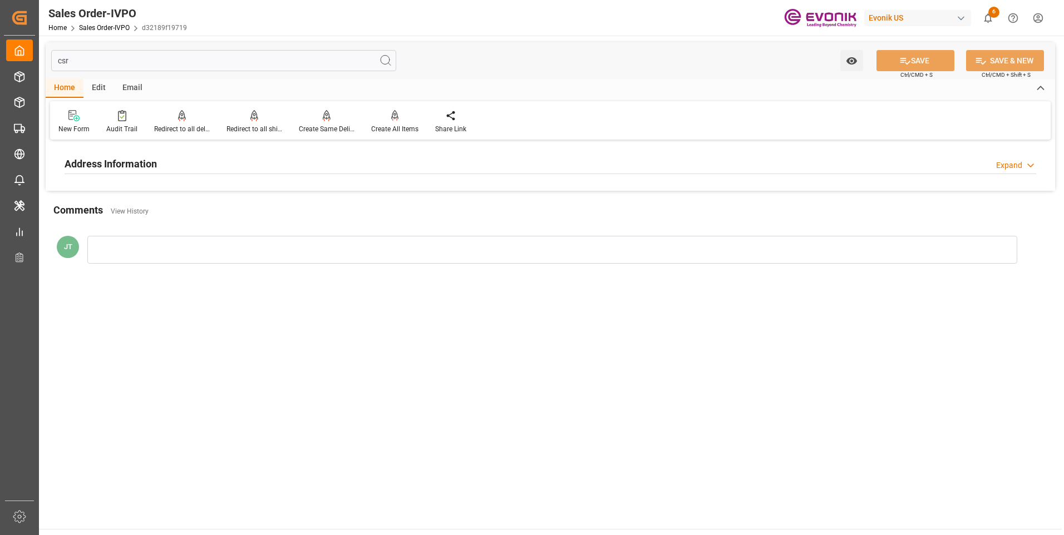
type input "csr"
click at [137, 170] on h2 "Address Information" at bounding box center [111, 163] width 92 height 15
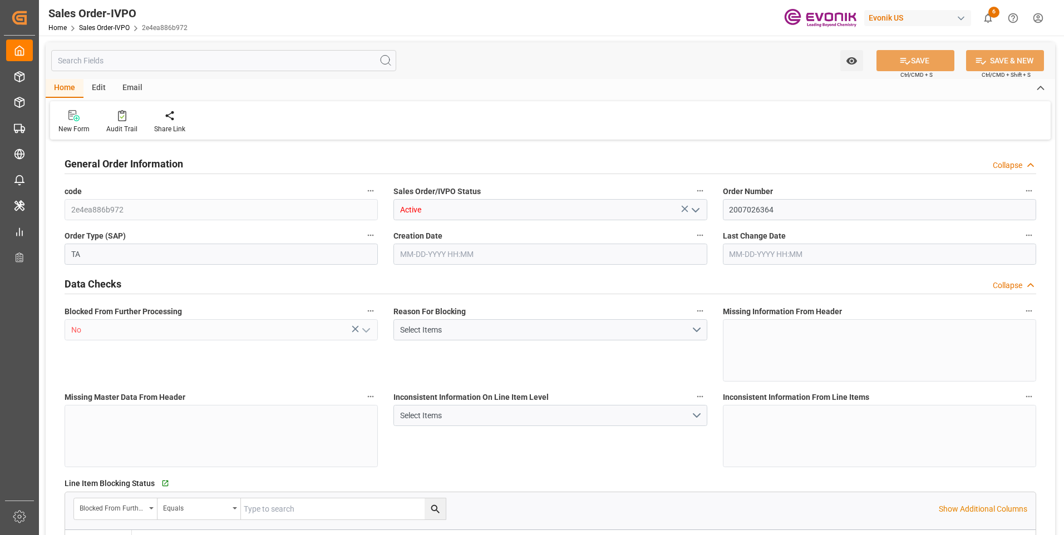
type input "NLRTM"
type input "0"
type input "1"
type input "2"
type input "1"
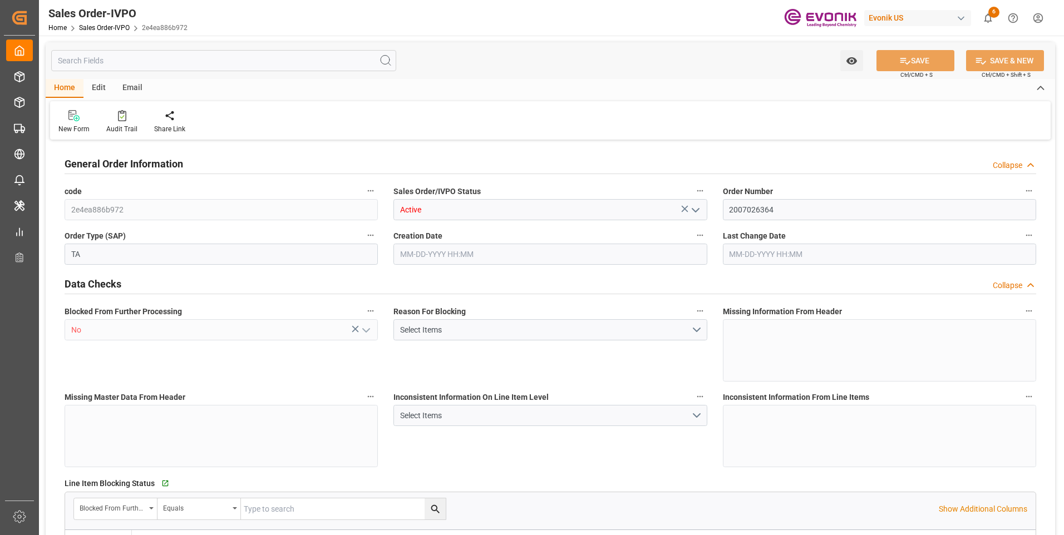
type input "18090.72"
type input "25.272"
type input "17000"
type input "30"
type input "[DATE] 11:44"
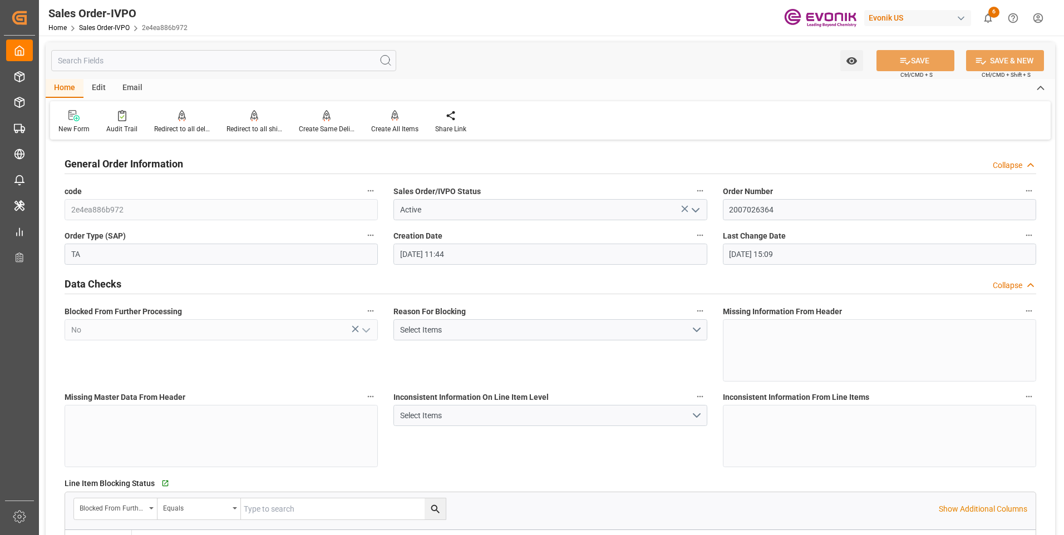
type input "10-13-2025 15:09"
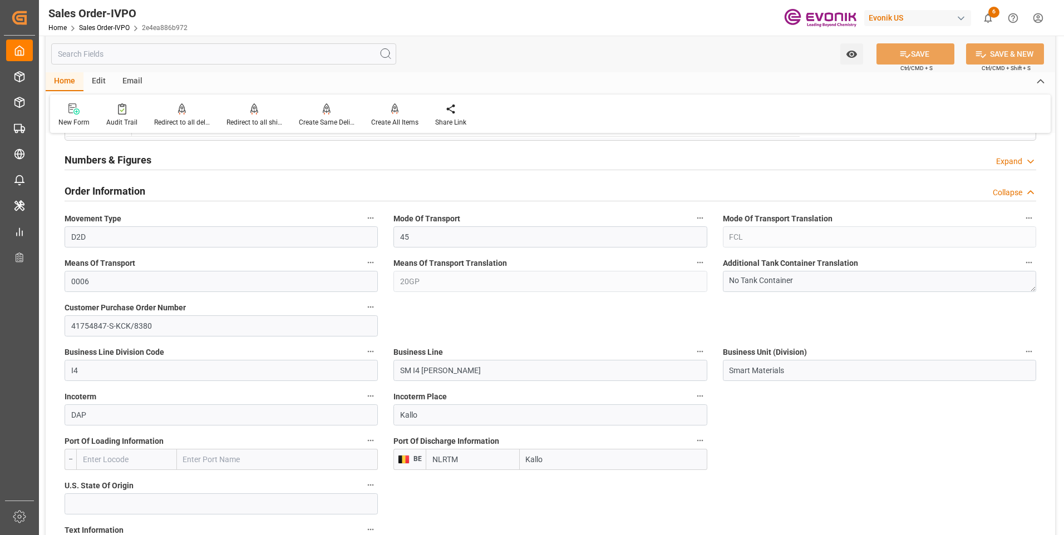
scroll to position [501, 0]
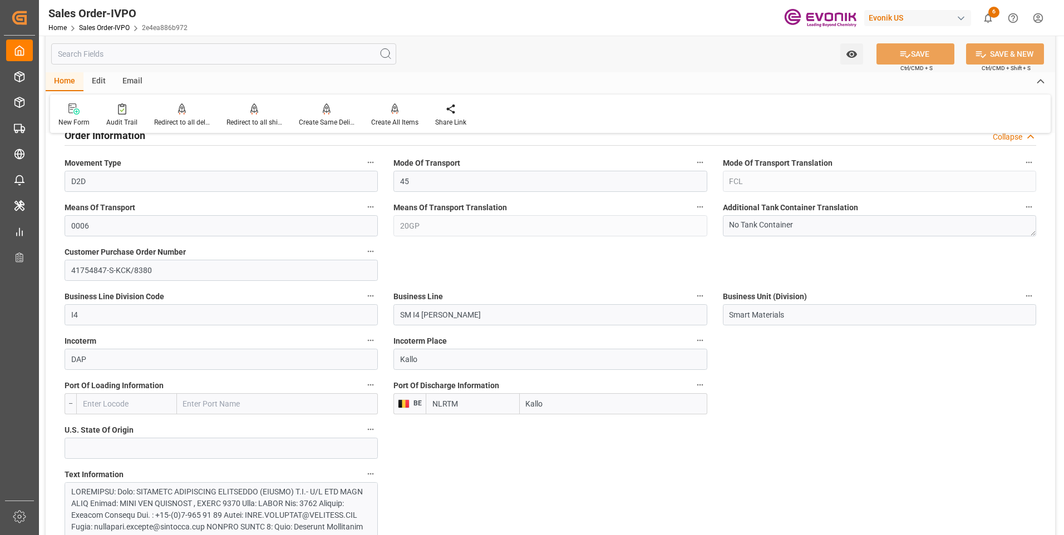
click at [578, 408] on input "Kallo" at bounding box center [613, 403] width 187 height 21
click at [482, 413] on input "NLRTM" at bounding box center [472, 403] width 93 height 21
type input "N"
type input "NLRTM"
click at [471, 437] on div "NLRTM - Rotterdam" at bounding box center [472, 434] width 92 height 37
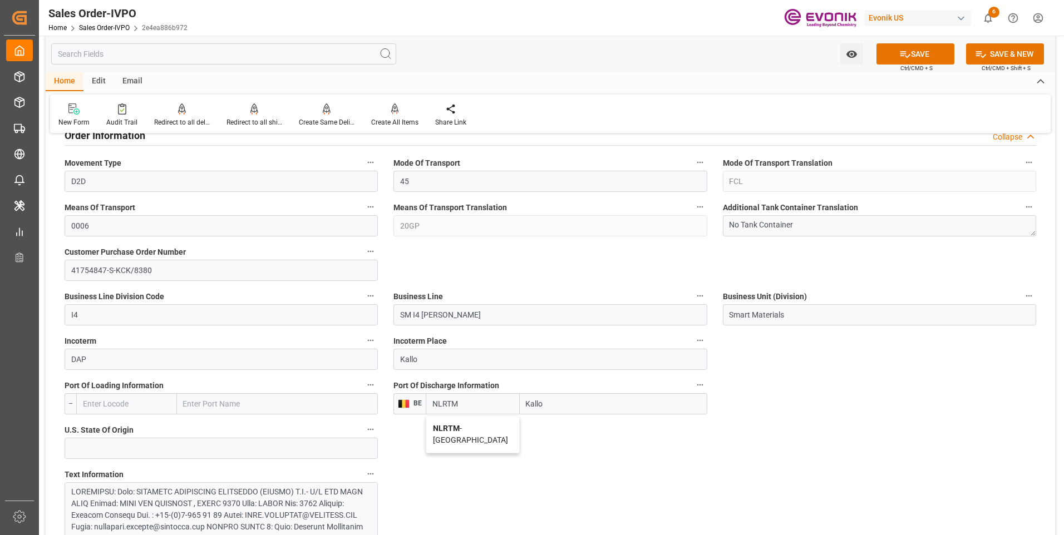
type input "Rotterdam"
click at [913, 58] on button "SAVE" at bounding box center [915, 53] width 78 height 21
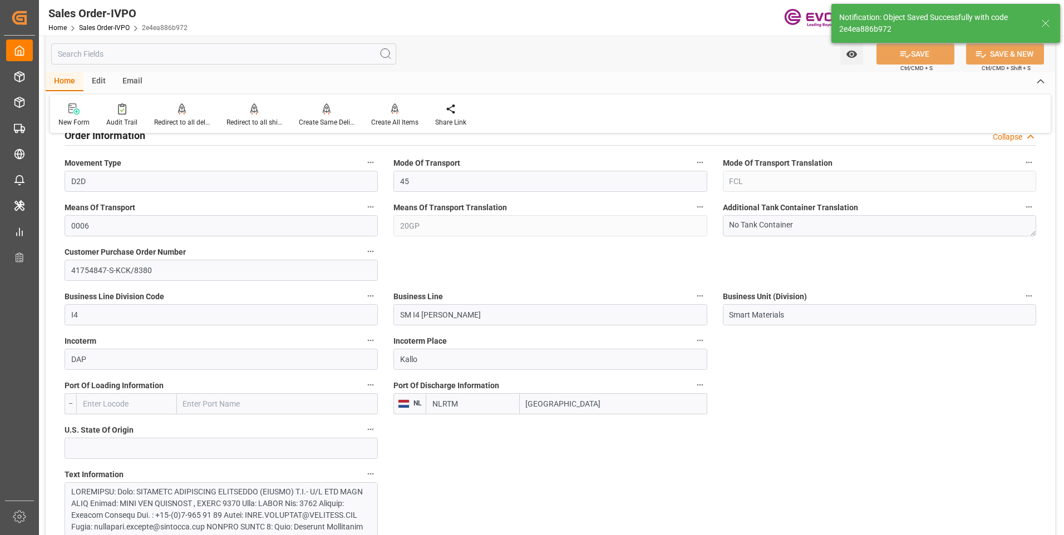
type input "10-13-2025 16:38"
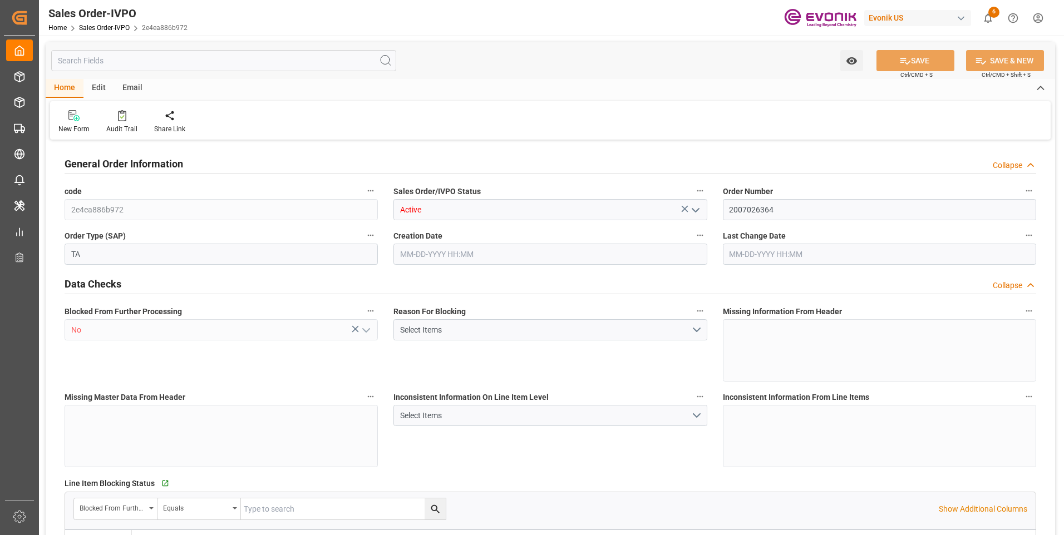
type input "NLRTM"
type input "0"
type input "1"
type input "2"
type input "1"
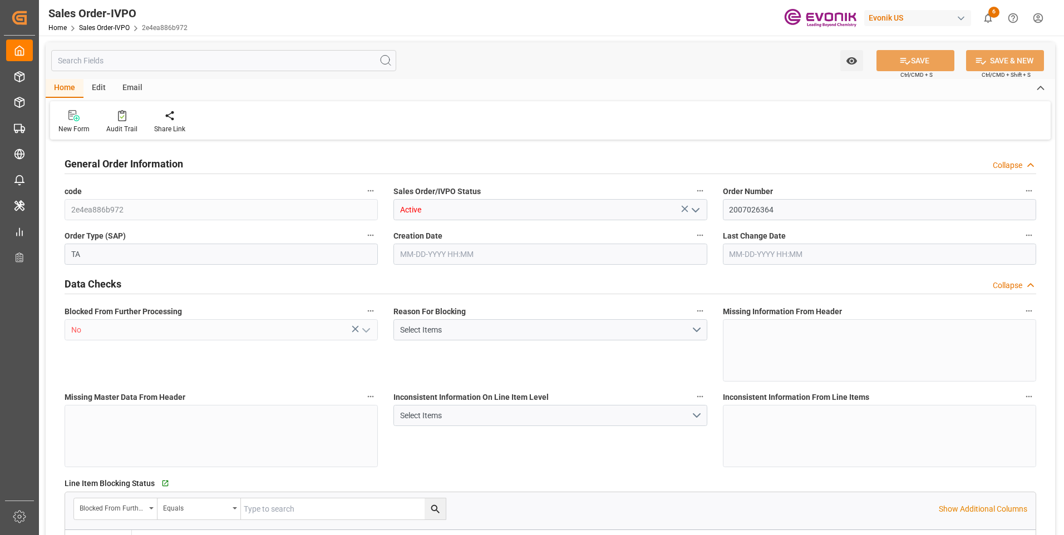
type input "18090.72"
type input "25.272"
type input "17000"
type input "30"
type input "[DATE] 11:44"
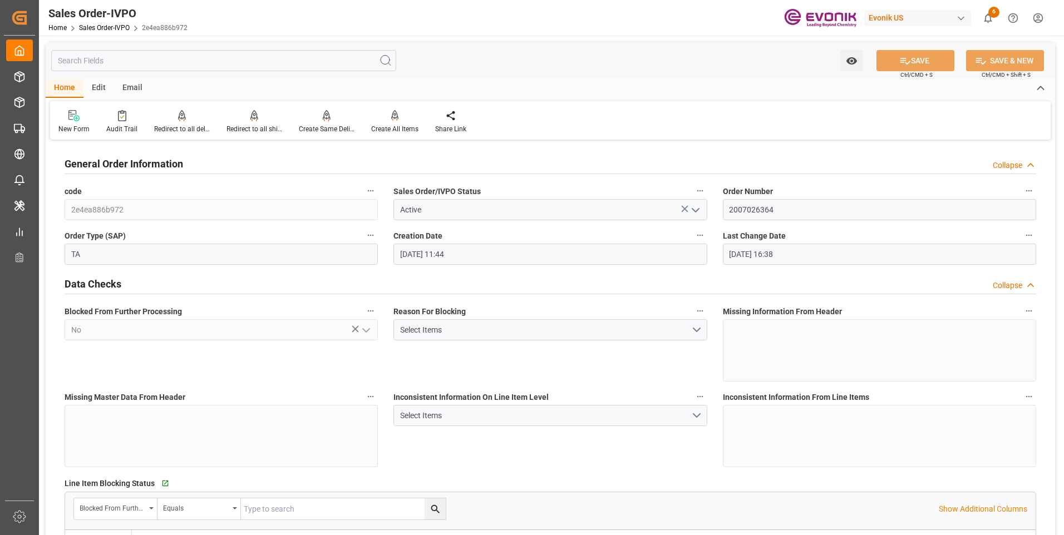
type input "[DATE] 16:38"
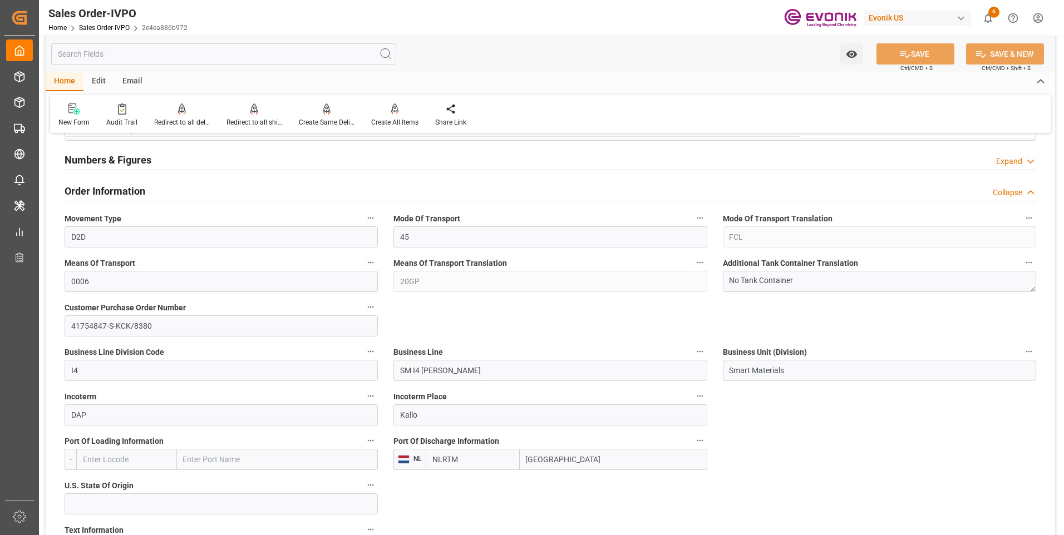
scroll to position [501, 0]
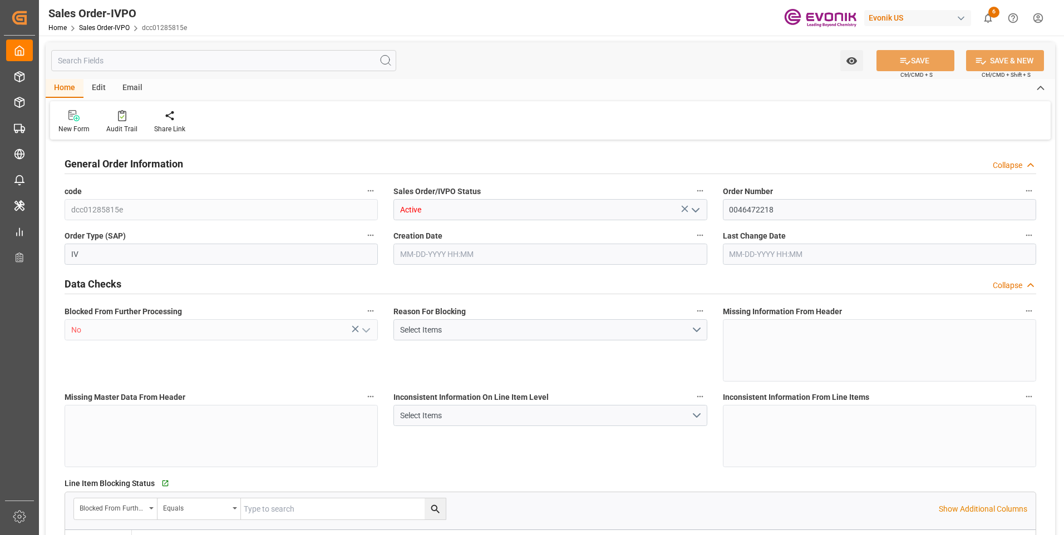
type input "CNSHA"
type input "0"
type input "1"
type input "76"
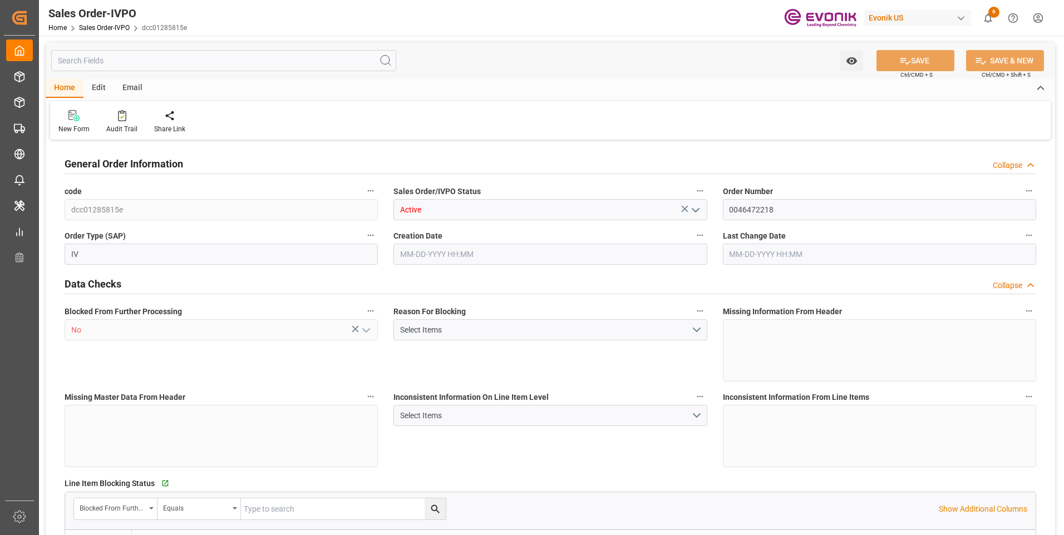
type input "8526.72"
type input "2263.52"
type input "17000"
type input "30"
type input "09-08-2025 12:22"
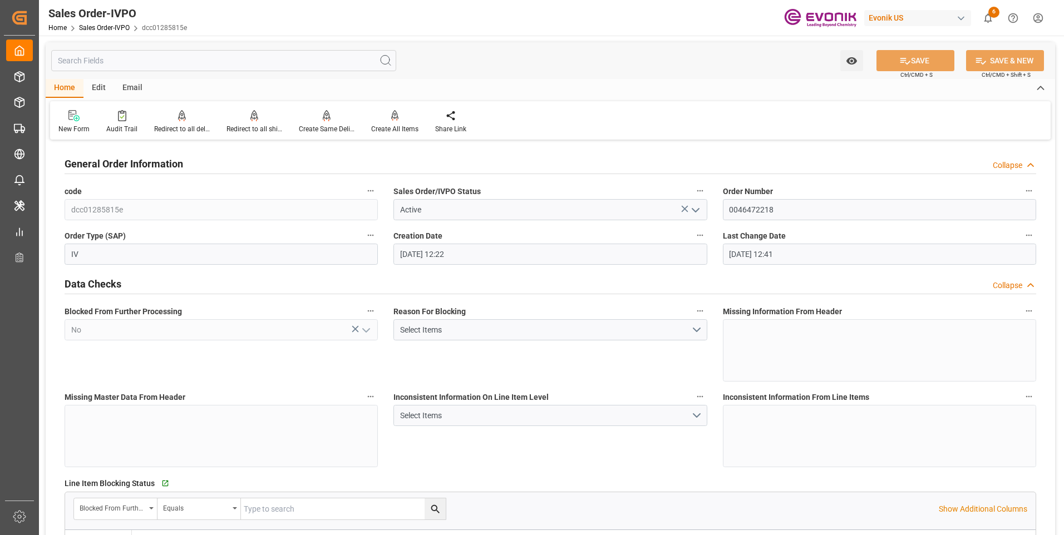
type input "09-10-2025 12:41"
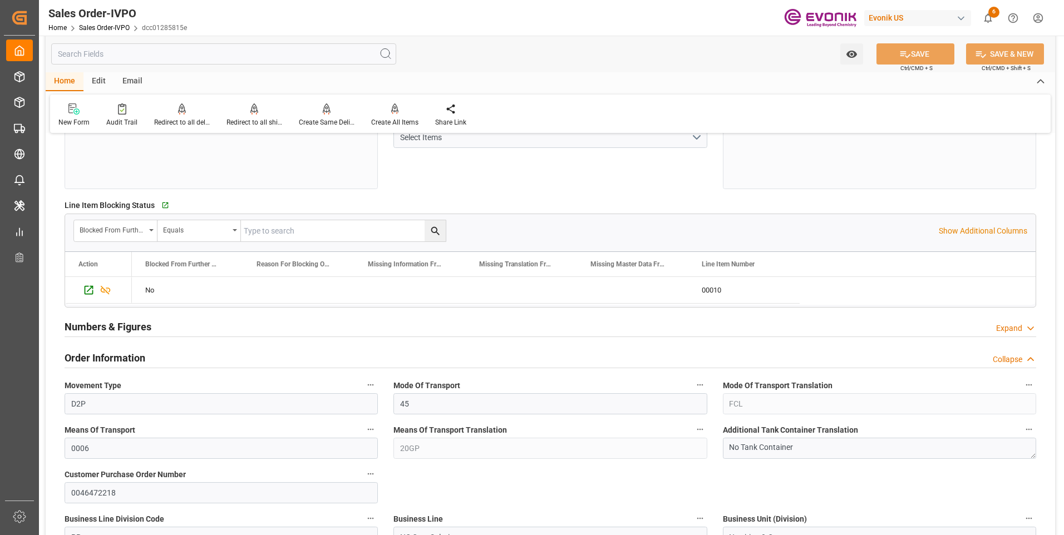
scroll to position [501, 0]
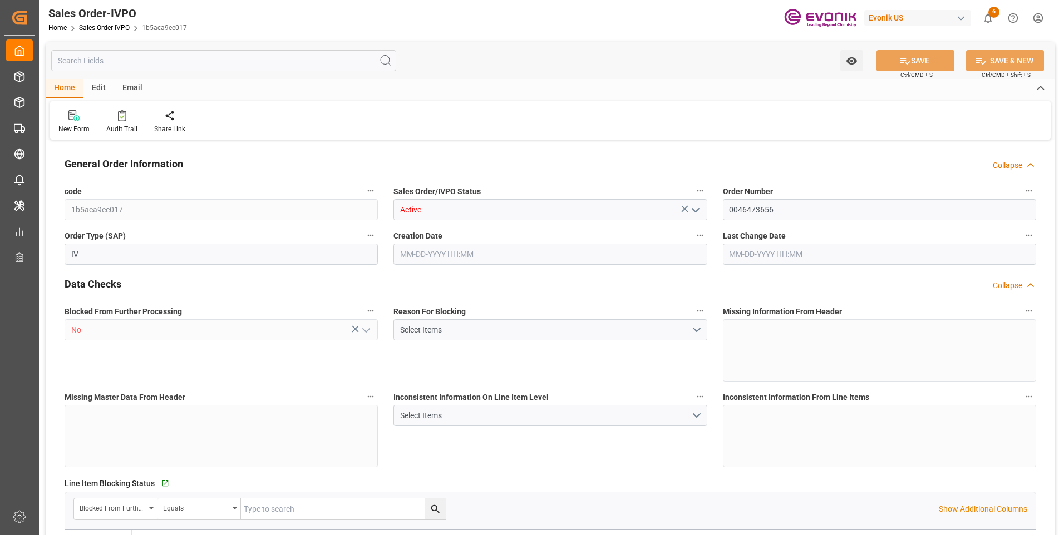
type input "BEANR"
type input "0"
type input "1"
type input "1393.56"
type input "[DATE] 17:34"
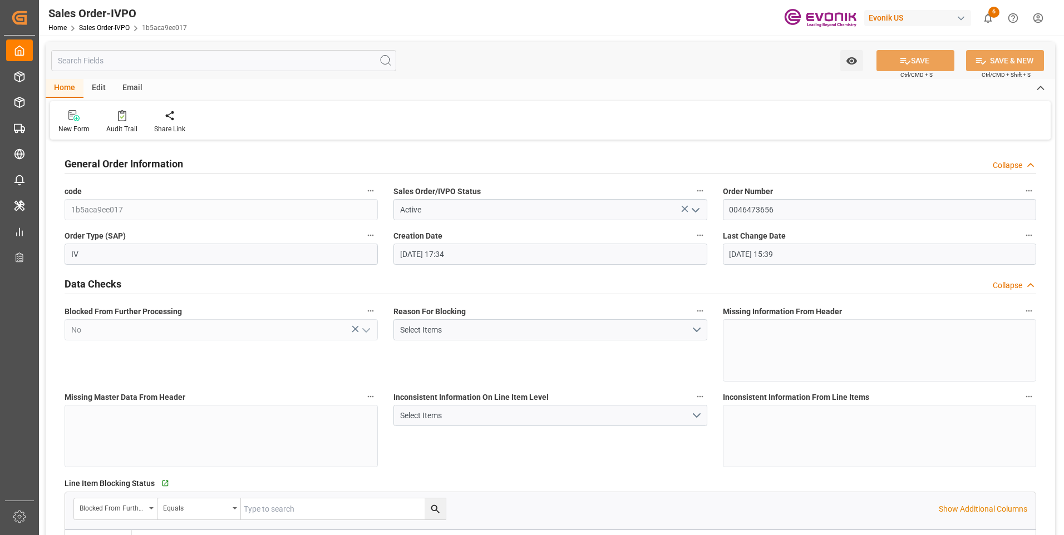
type input "[DATE] 15:39"
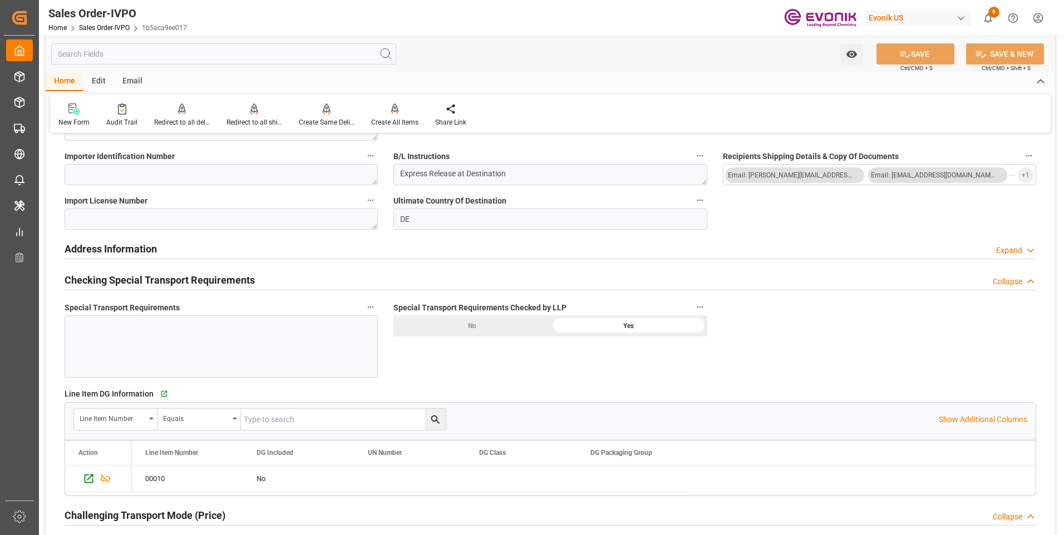
scroll to position [1113, 0]
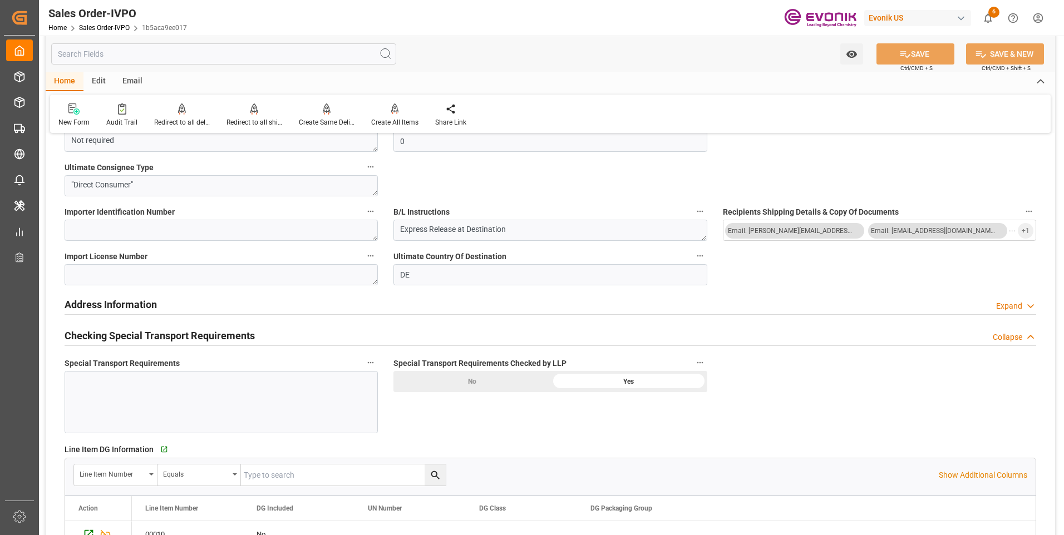
click at [268, 304] on div "Address Information Expand" at bounding box center [550, 303] width 971 height 21
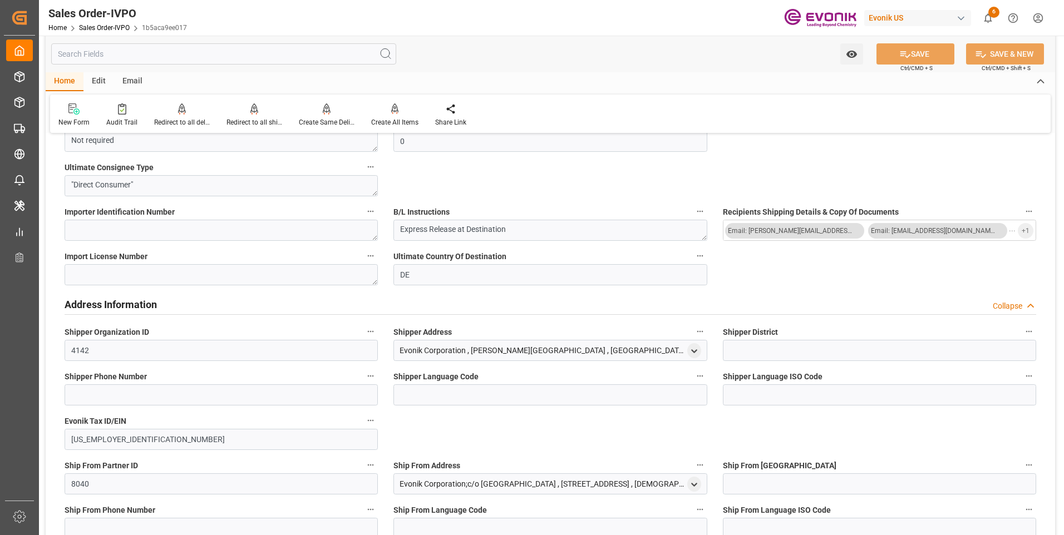
scroll to position [1224, 0]
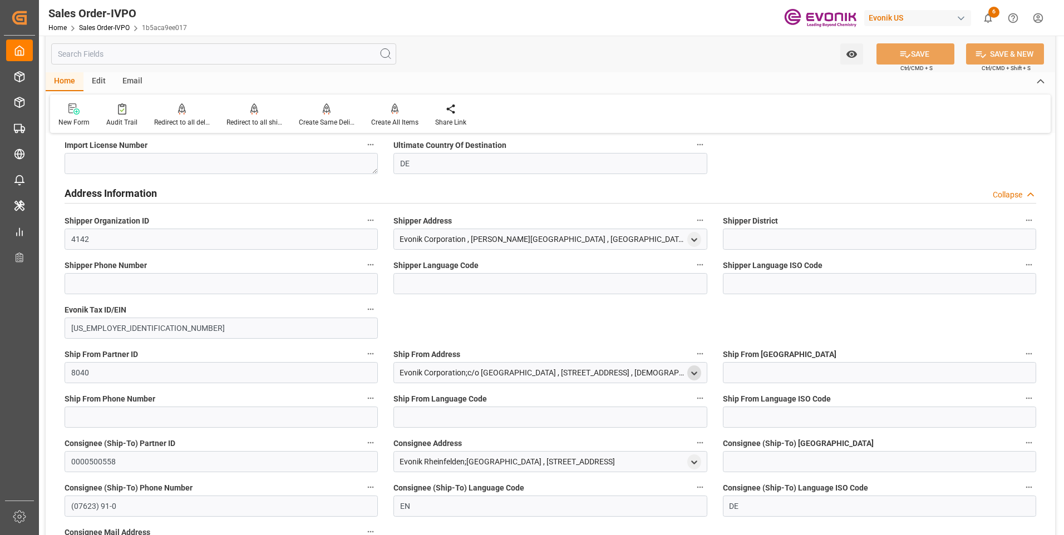
click at [695, 373] on polyline "open menu" at bounding box center [694, 373] width 5 height 2
